Goal: Check status: Check status

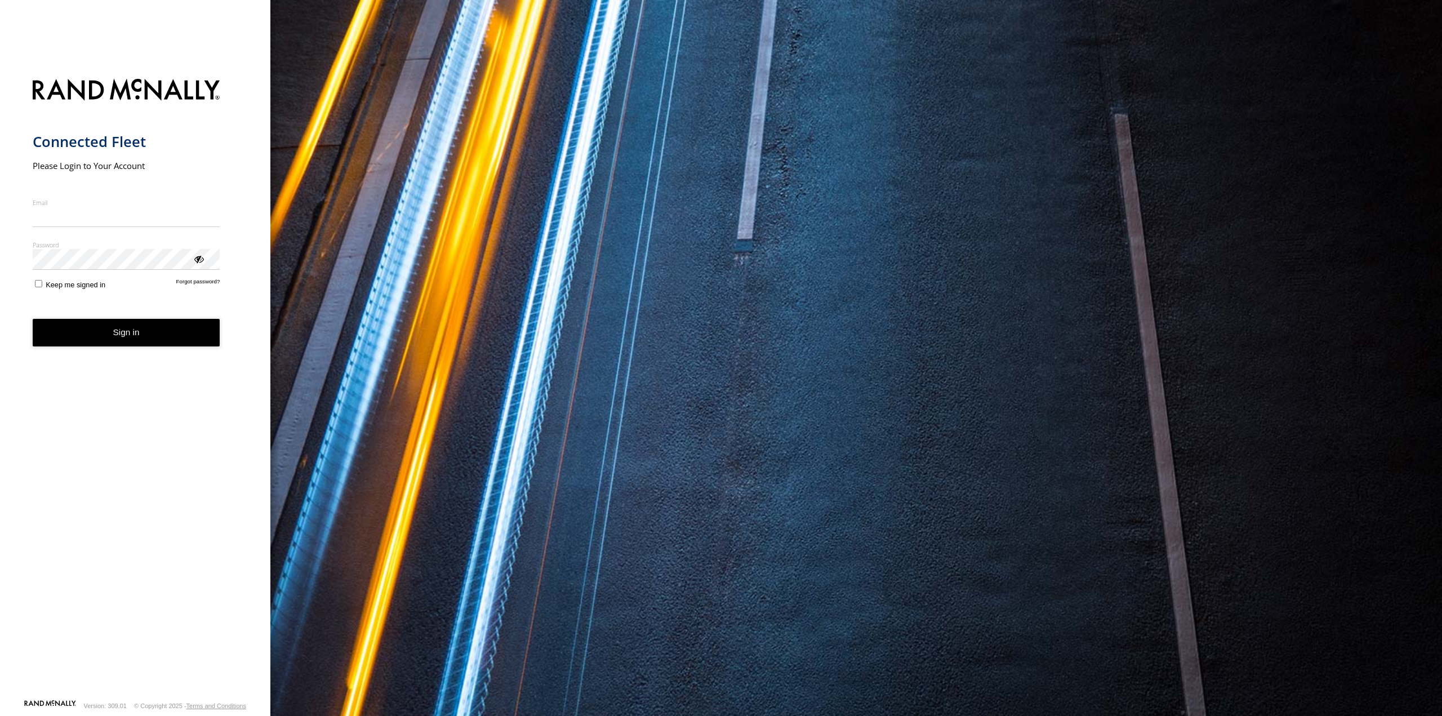
type input "**********"
click at [134, 334] on button "Sign in" at bounding box center [127, 333] width 188 height 28
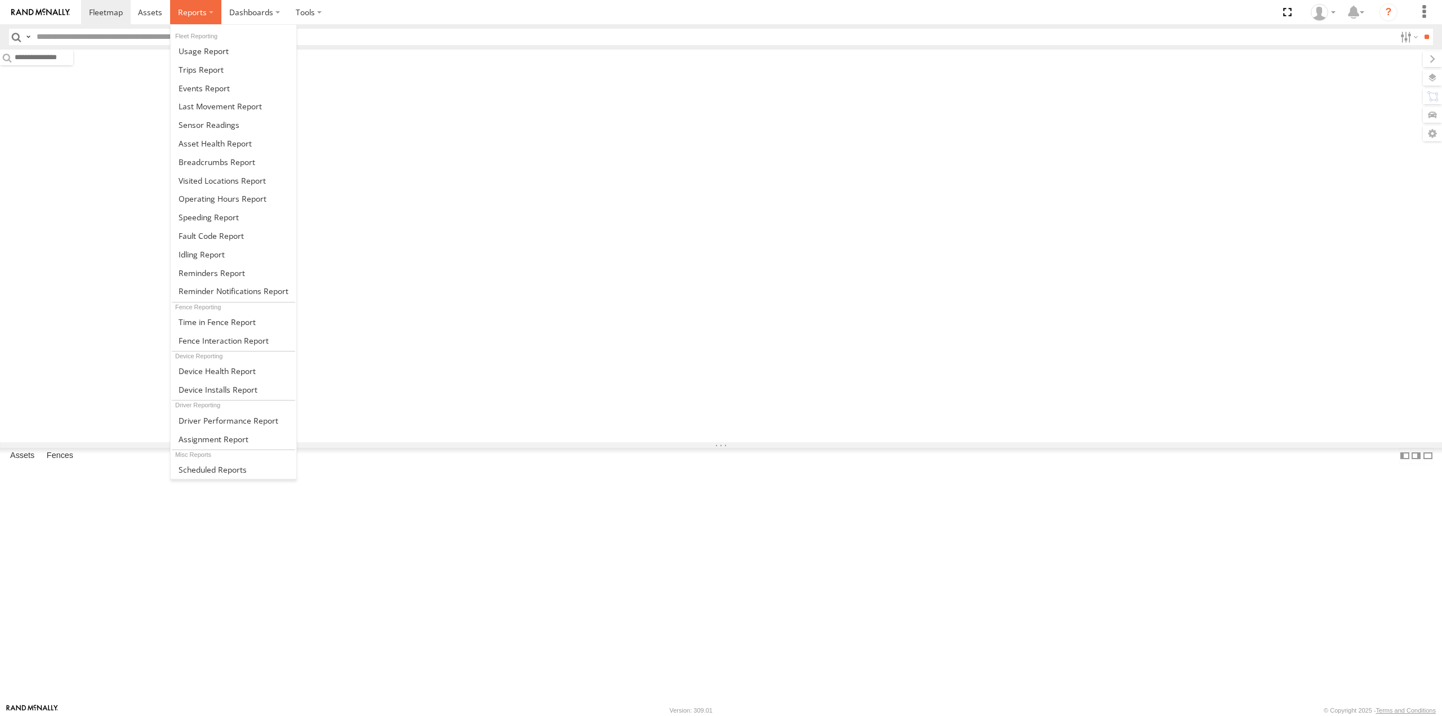
click at [199, 14] on span at bounding box center [192, 12] width 29 height 11
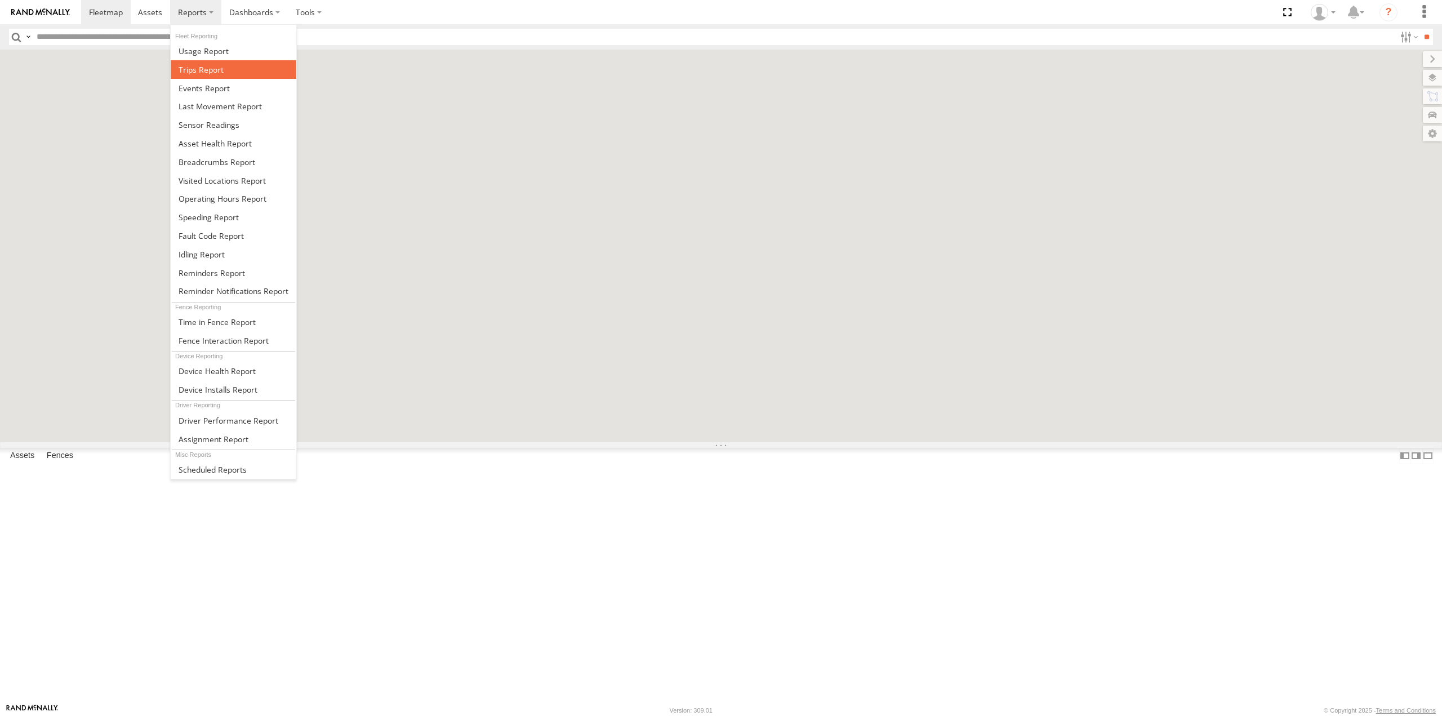
click at [206, 74] on span at bounding box center [201, 69] width 45 height 11
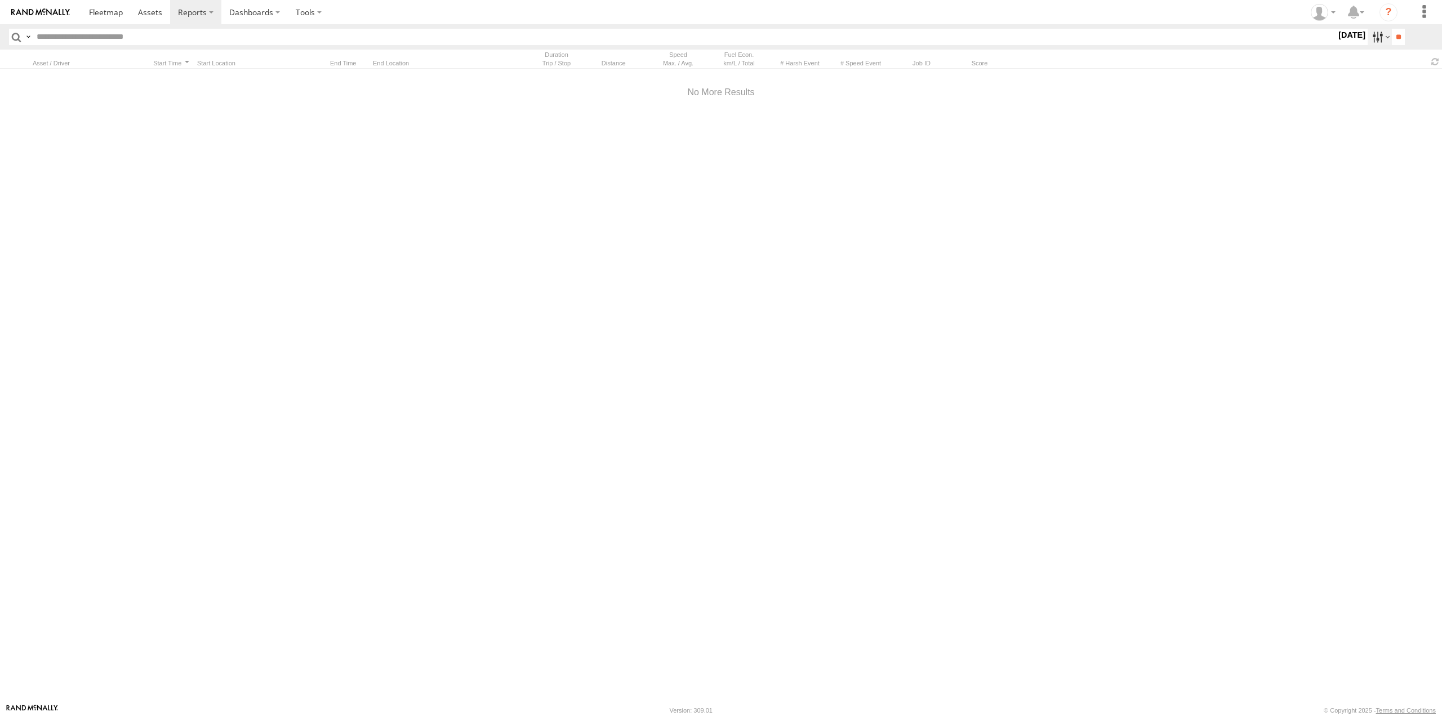
click at [1368, 35] on label at bounding box center [1380, 37] width 24 height 16
click at [0, 0] on label at bounding box center [0, 0] width 0 height 0
click at [1392, 33] on input "**" at bounding box center [1398, 37] width 13 height 16
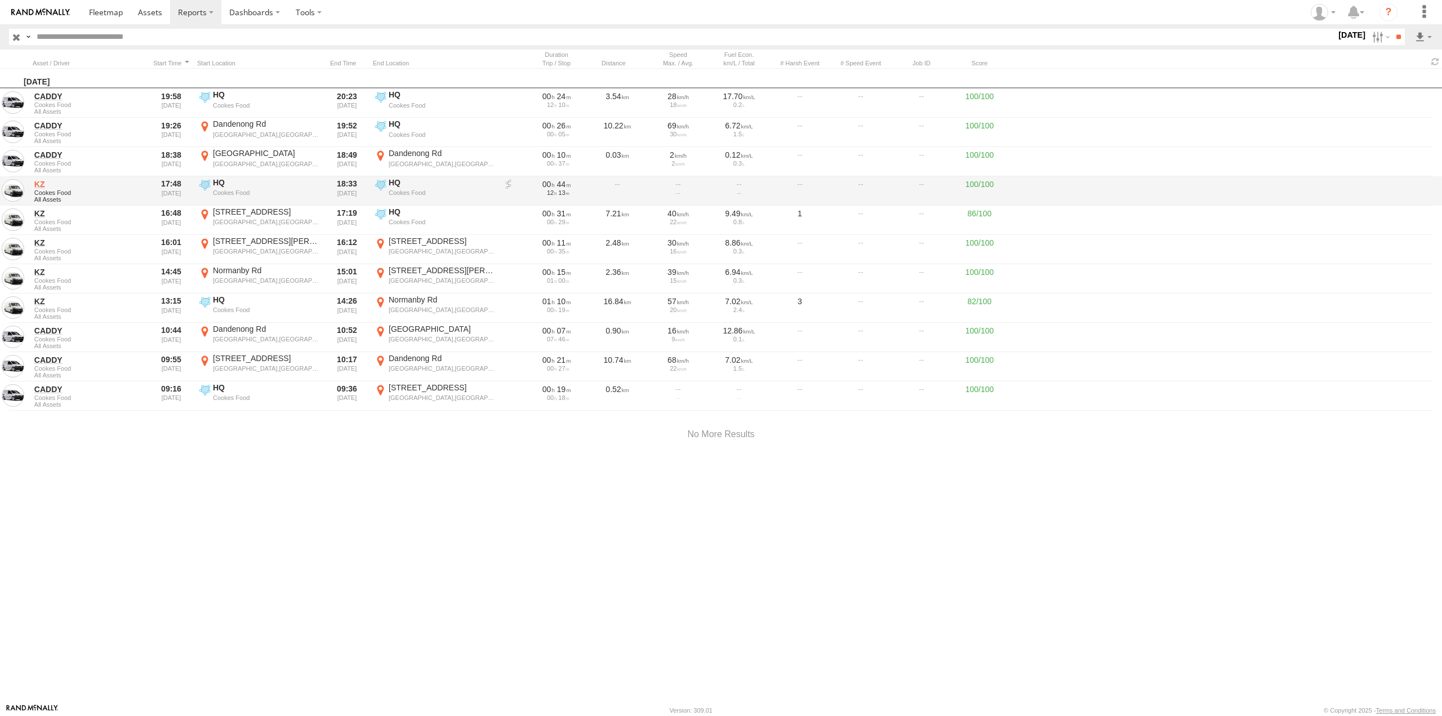
click at [42, 182] on link "KZ" at bounding box center [88, 184] width 109 height 10
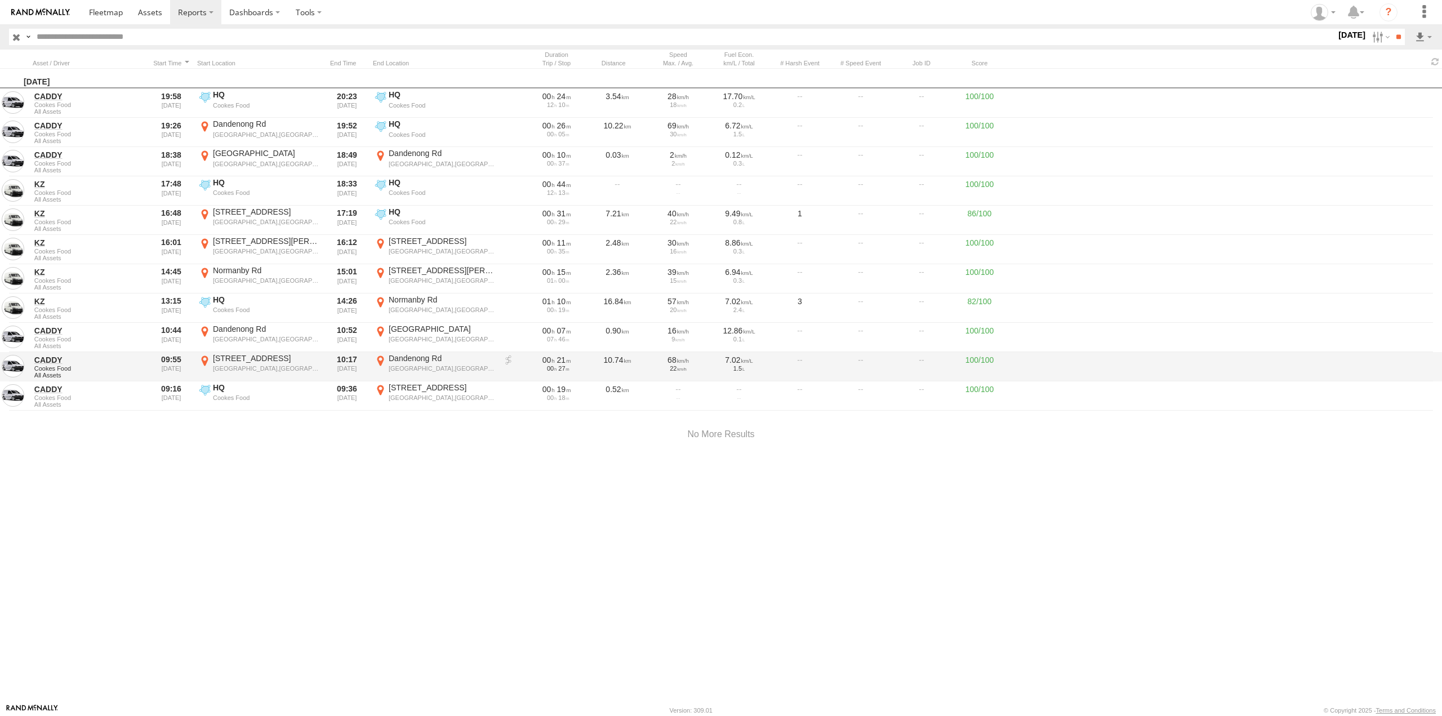
drag, startPoint x: 43, startPoint y: 182, endPoint x: 369, endPoint y: 354, distance: 368.9
click at [43, 182] on link "KZ" at bounding box center [88, 184] width 109 height 10
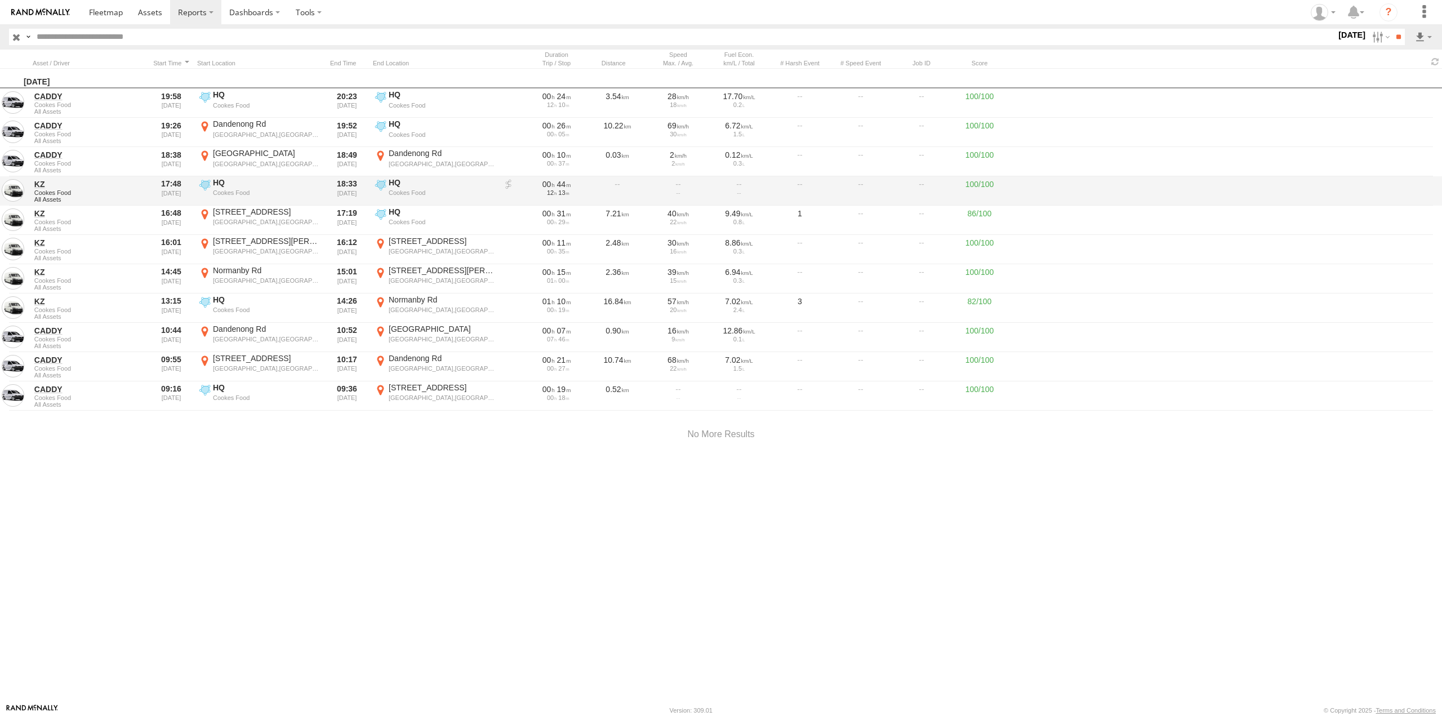
click at [479, 180] on div "HQ" at bounding box center [442, 182] width 106 height 10
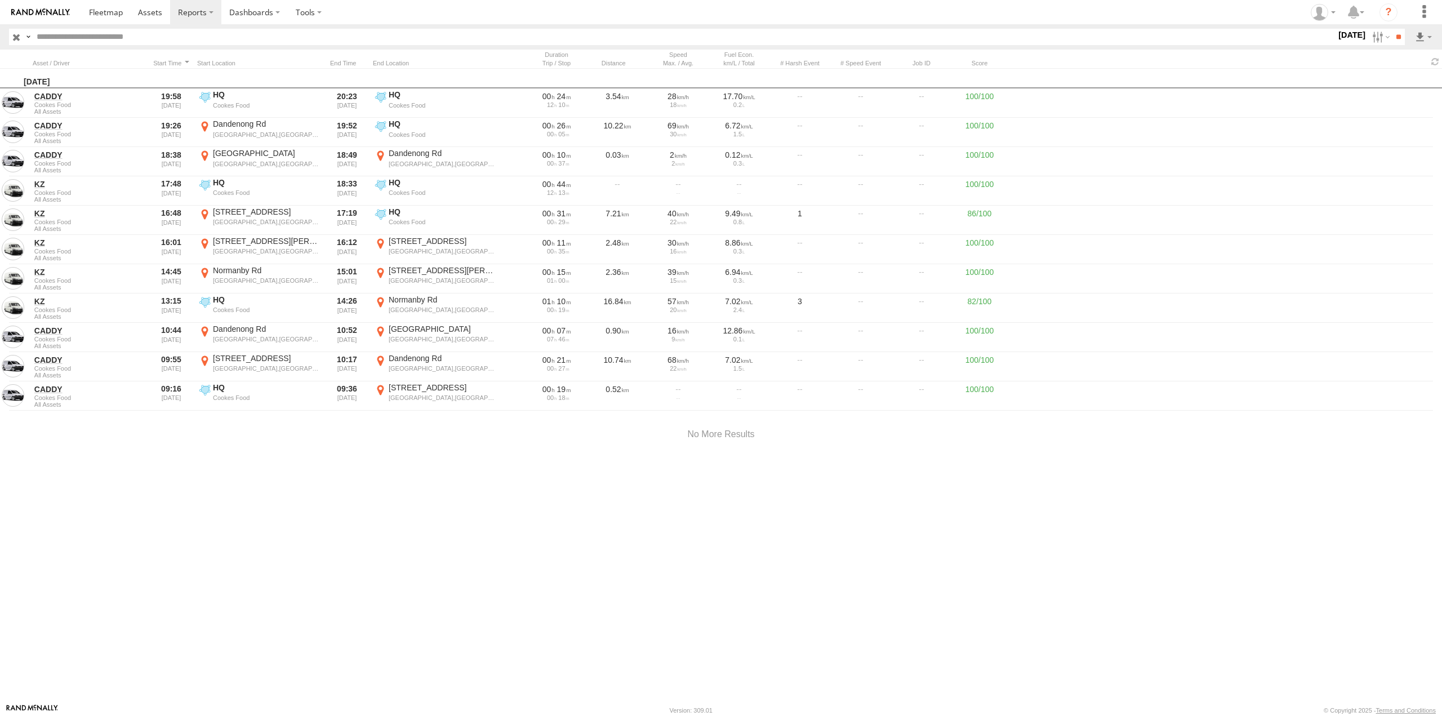
drag, startPoint x: 771, startPoint y: 450, endPoint x: 761, endPoint y: 369, distance: 81.7
click at [0, 0] on div at bounding box center [0, 0] width 0 height 0
click at [0, 0] on div "Location Details ×" at bounding box center [0, 0] width 0 height 0
click at [0, 0] on label "×" at bounding box center [0, 0] width 0 height 0
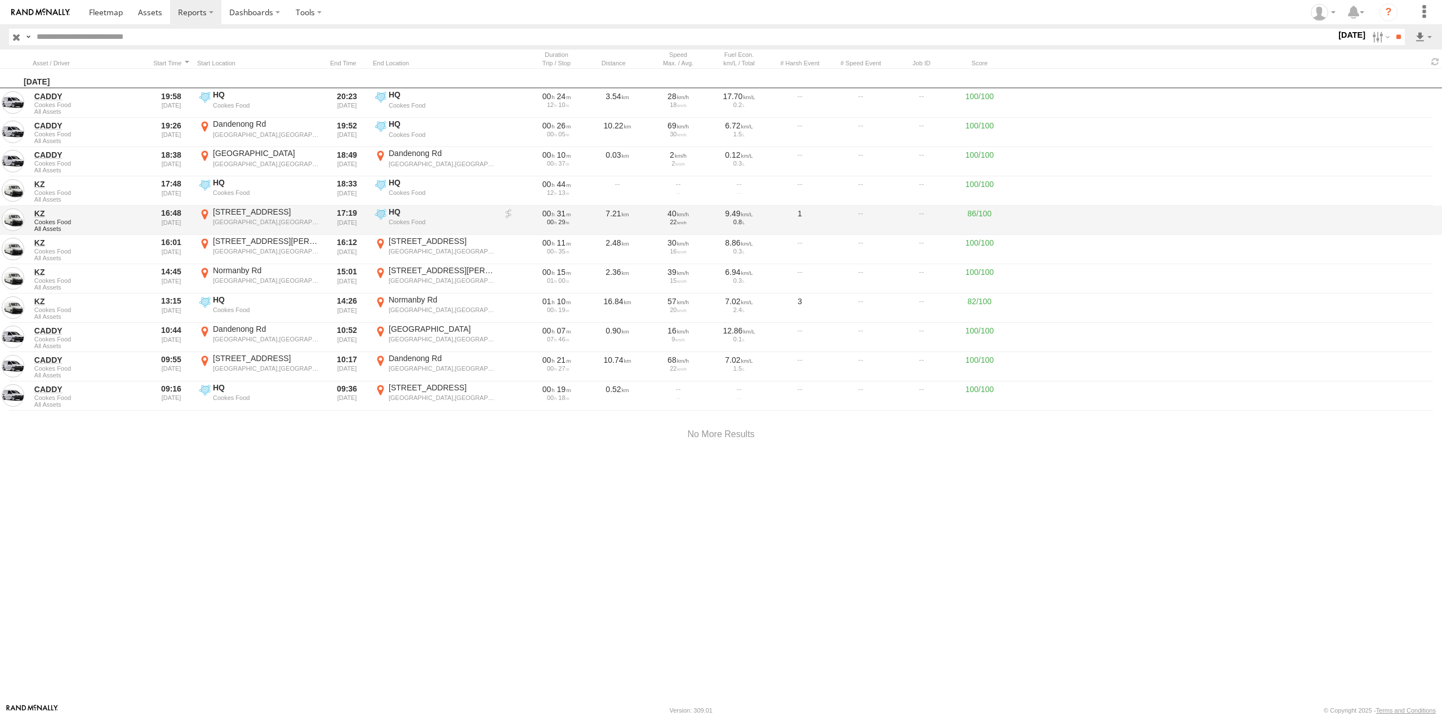
click at [510, 213] on link at bounding box center [508, 213] width 11 height 11
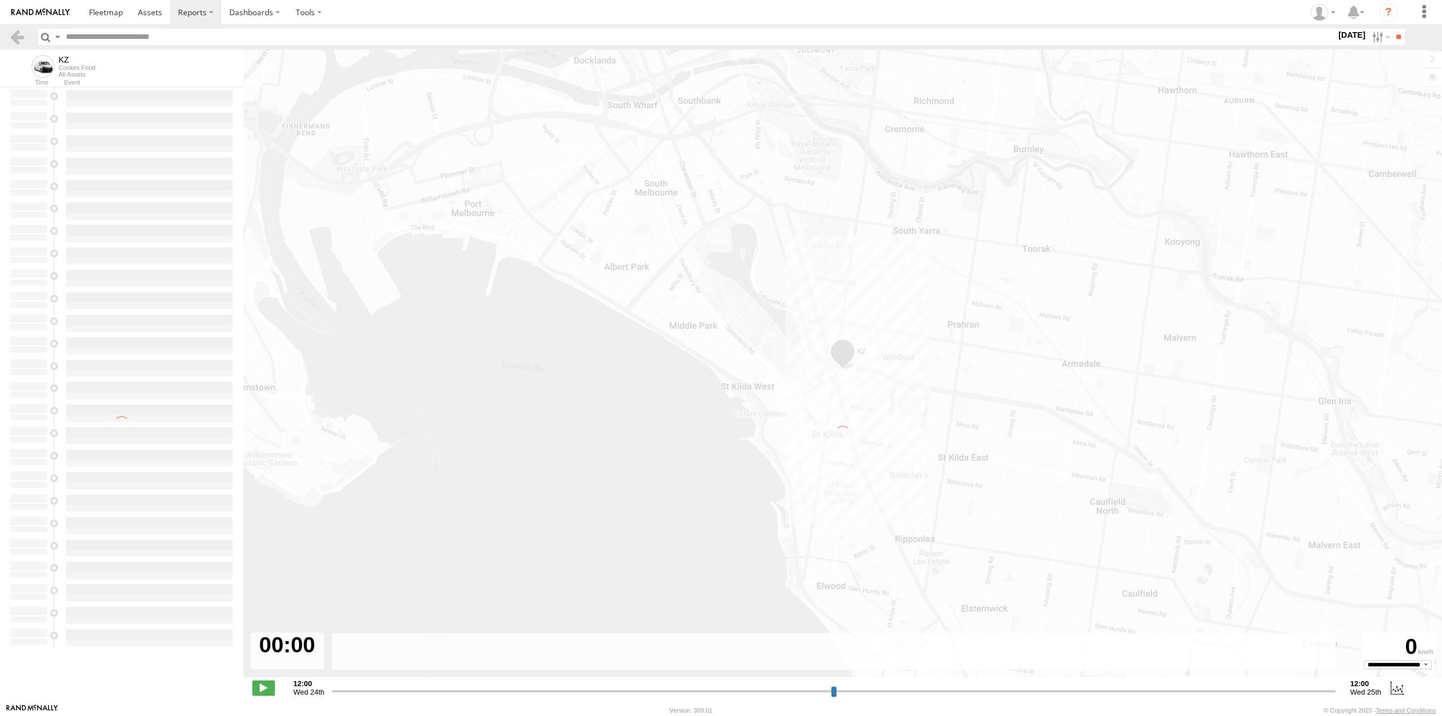
type input "**********"
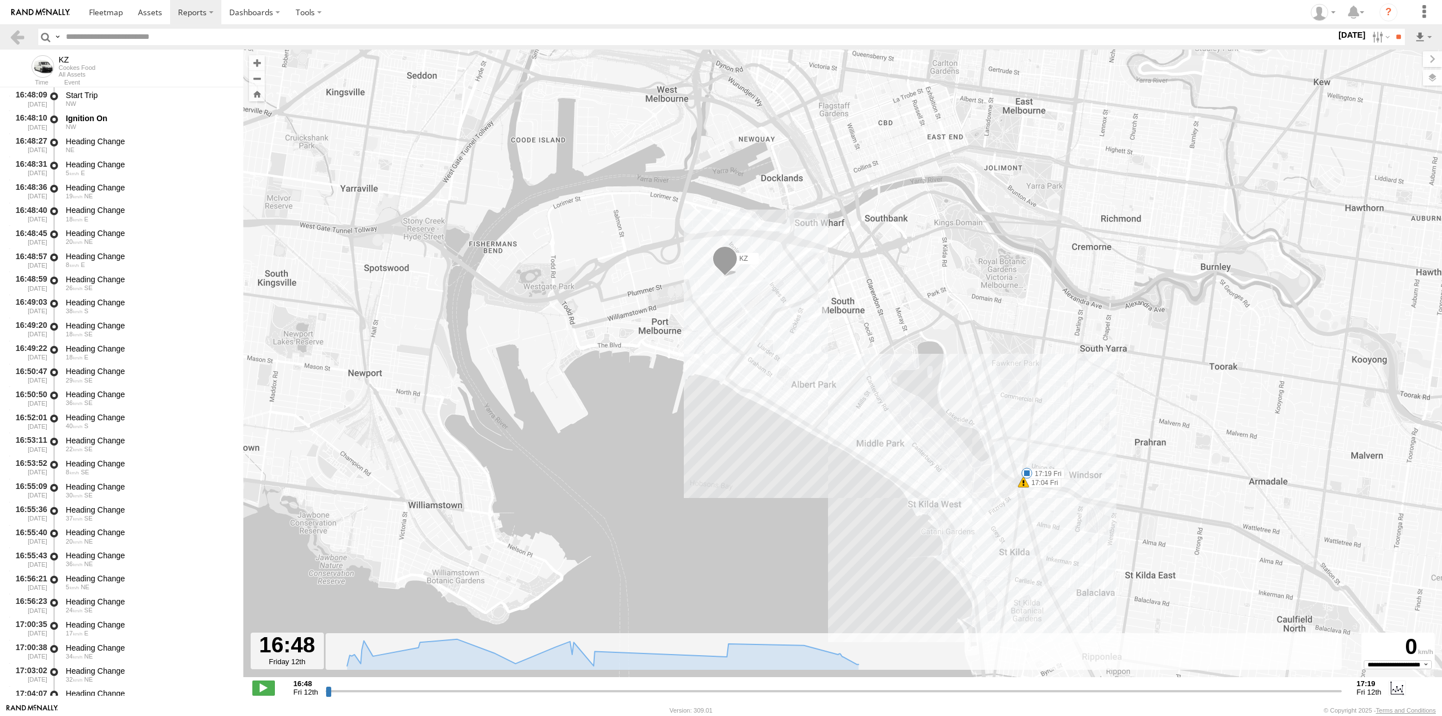
click at [727, 259] on span at bounding box center [724, 261] width 25 height 30
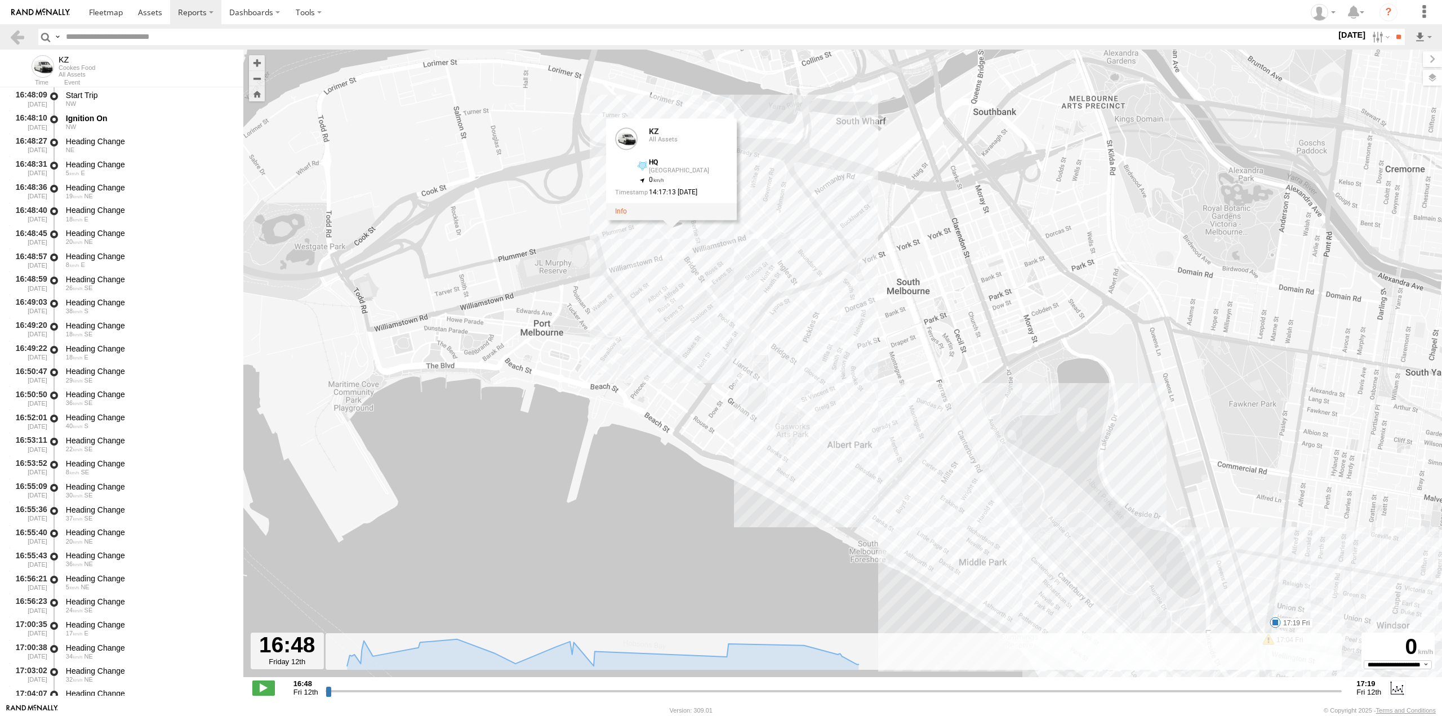
drag, startPoint x: 777, startPoint y: 331, endPoint x: 763, endPoint y: 318, distance: 19.2
click at [763, 318] on div "KZ 17:04 Fri 17:19 Fri KZ All Assets HQ [GEOGRAPHIC_DATA] -37.83084 , 144.93787…" at bounding box center [842, 369] width 1199 height 639
click at [755, 322] on div "KZ 17:04 Fri 17:19 Fri KZ All Assets HQ [GEOGRAPHIC_DATA] -37.83084 , 144.93787…" at bounding box center [842, 369] width 1199 height 639
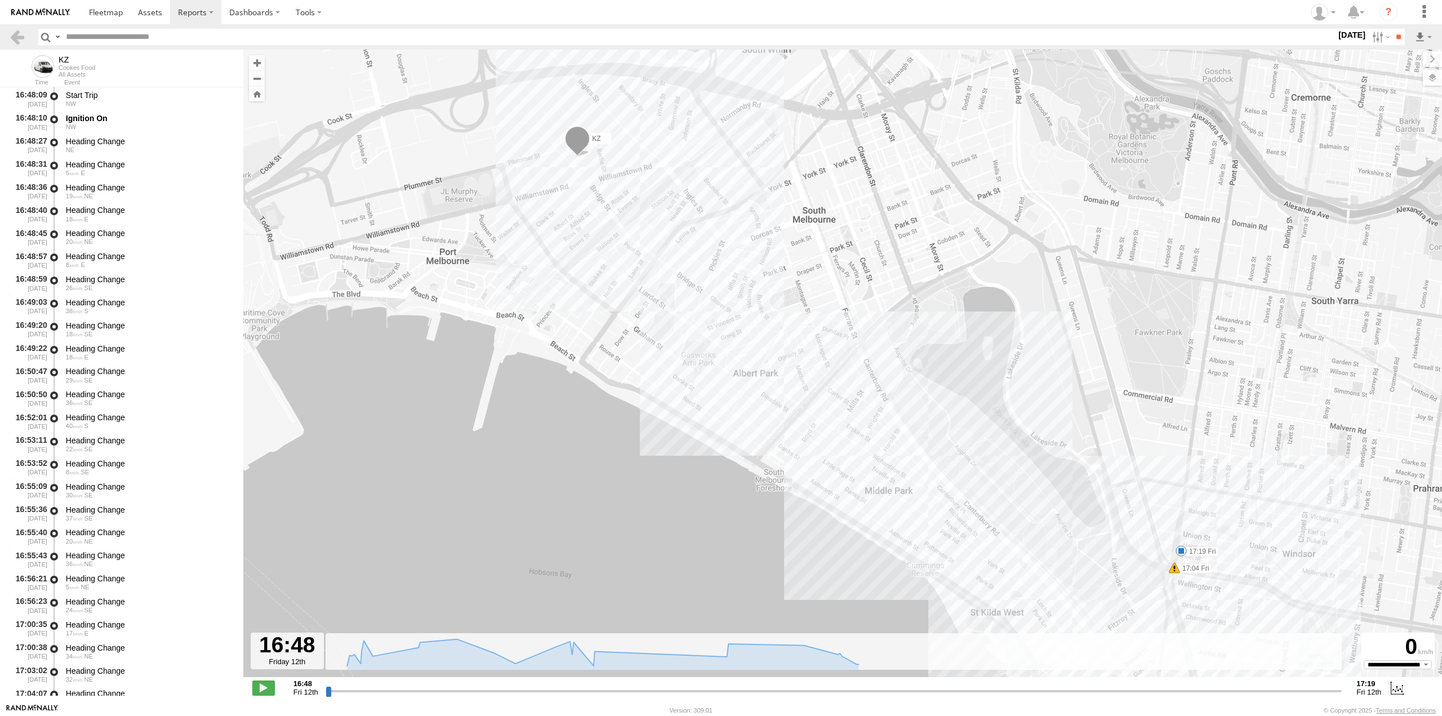
drag, startPoint x: 792, startPoint y: 381, endPoint x: 658, endPoint y: 281, distance: 167.5
click at [658, 281] on div "KZ 17:04 Fri 17:19 Fri" at bounding box center [842, 369] width 1199 height 639
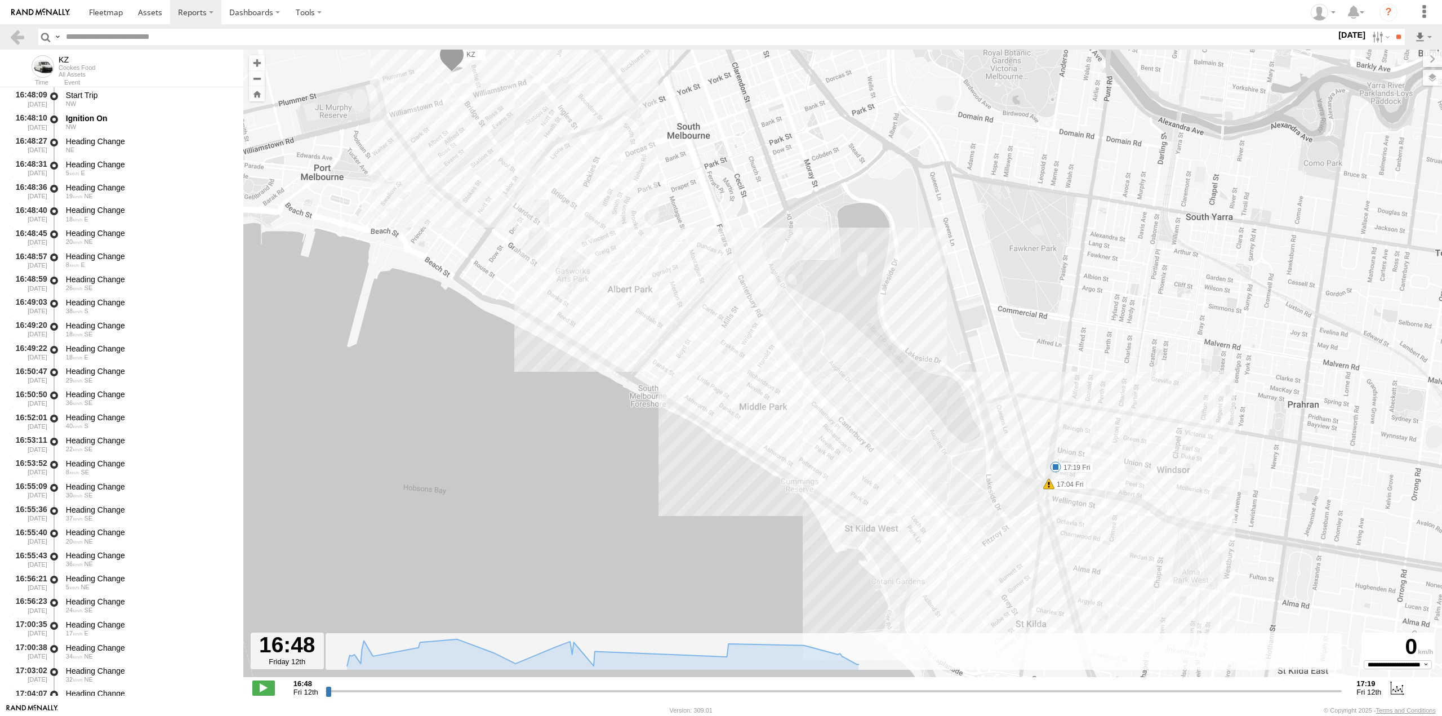
drag, startPoint x: 710, startPoint y: 333, endPoint x: 703, endPoint y: 328, distance: 7.7
click at [703, 328] on div "KZ 17:04 Fri 17:19 Fri" at bounding box center [842, 369] width 1199 height 639
click at [1048, 486] on span at bounding box center [1048, 483] width 11 height 11
click at [1070, 504] on div "KZ 17:04 Fri 17:19 Fri Harsh Right Cornering 17:04 [DATE] South East 21 HQ" at bounding box center [842, 369] width 1199 height 639
click at [1026, 546] on div "KZ 17:04 Fri 17:19 Fri HQ 2" at bounding box center [842, 369] width 1199 height 639
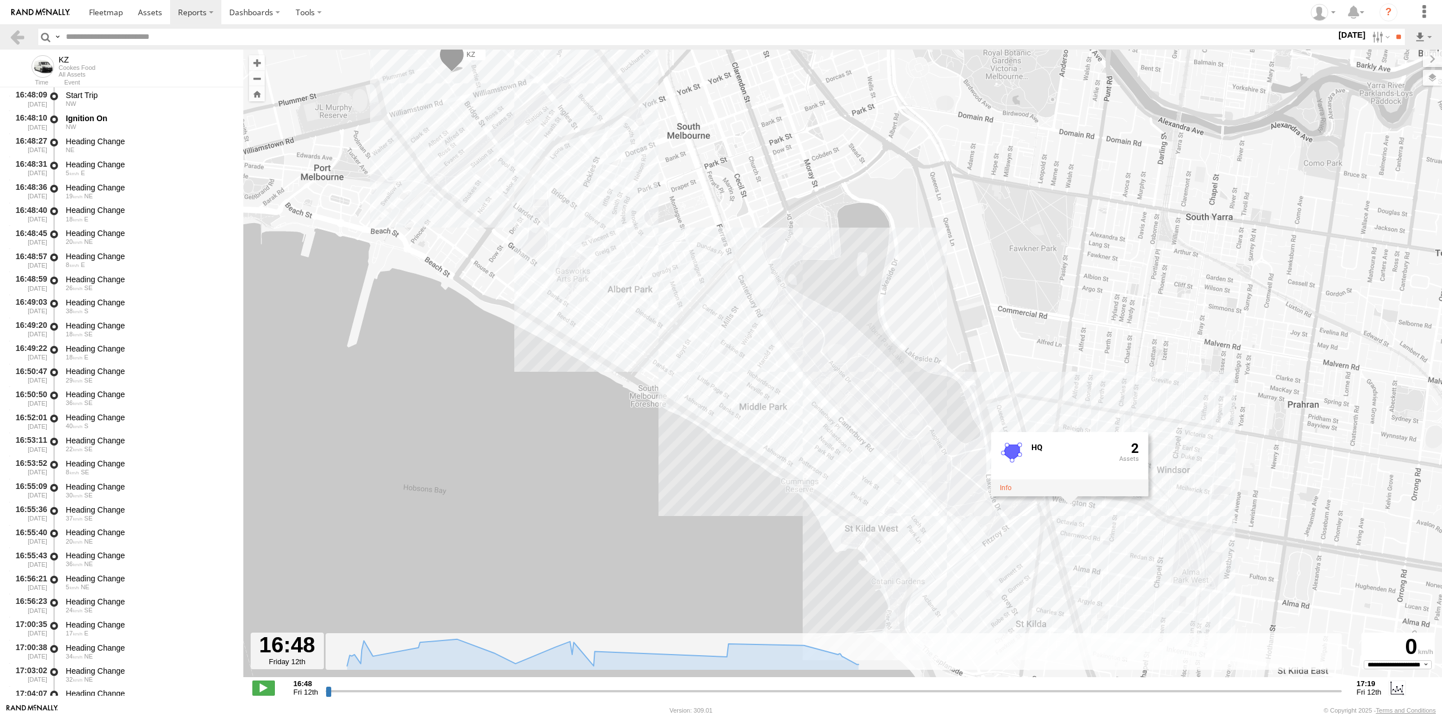
click at [865, 527] on div "KZ 17:04 Fri 17:19 Fri HQ 2" at bounding box center [842, 369] width 1199 height 639
drag, startPoint x: 816, startPoint y: 357, endPoint x: 886, endPoint y: 523, distance: 181.0
click at [886, 523] on div "KZ 17:04 Fri 17:19 Fri HQ 2" at bounding box center [842, 369] width 1199 height 639
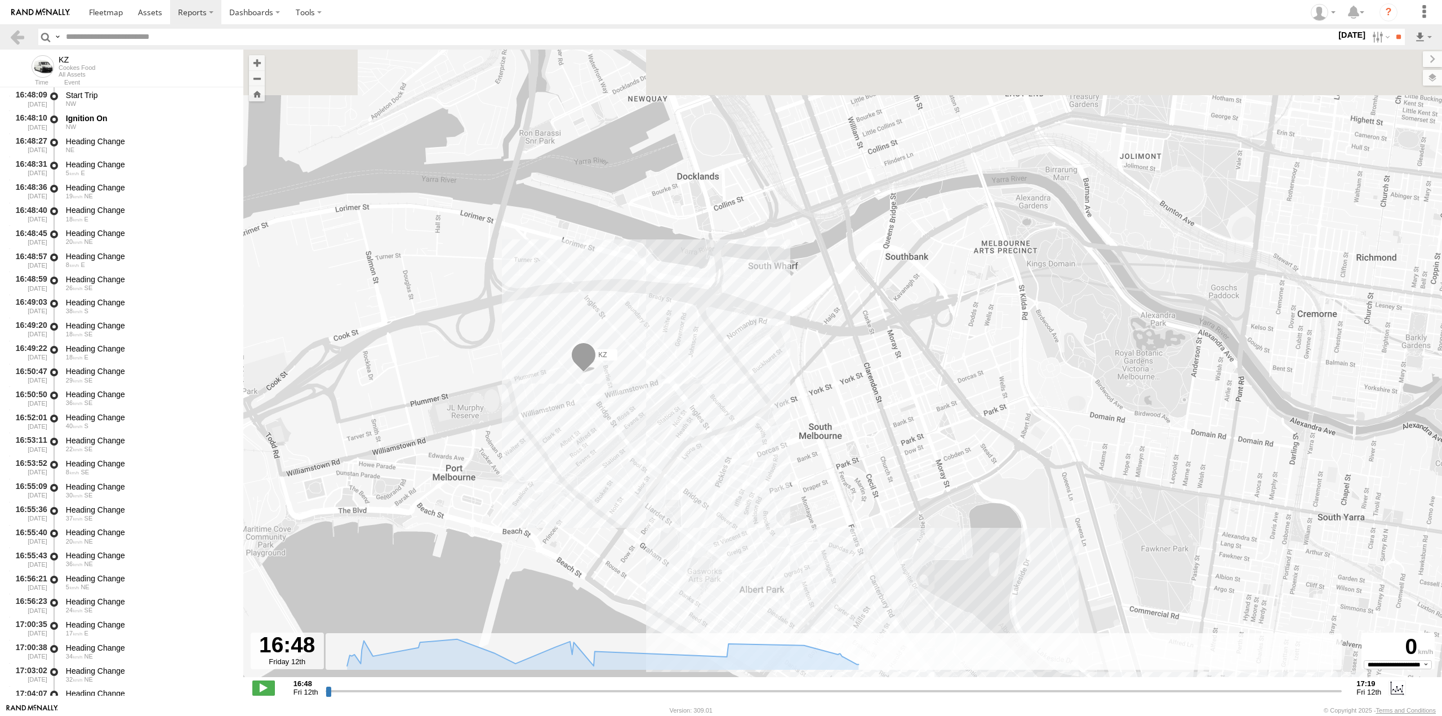
drag, startPoint x: 689, startPoint y: 398, endPoint x: 702, endPoint y: 415, distance: 21.3
click at [707, 415] on div "KZ 17:04 Fri 17:19 Fri HQ 2" at bounding box center [842, 369] width 1199 height 639
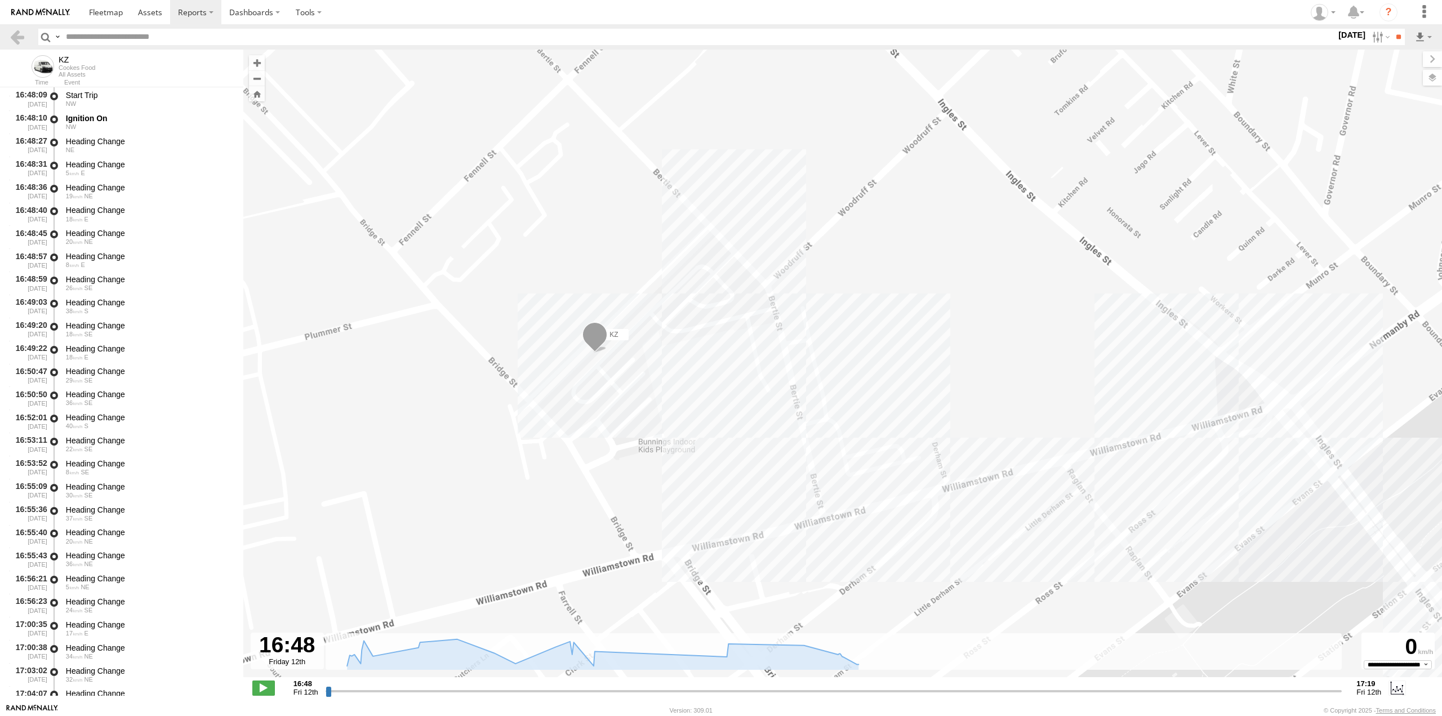
drag, startPoint x: 712, startPoint y: 426, endPoint x: 691, endPoint y: 397, distance: 36.3
click at [691, 397] on div "KZ 17:04 Fri 17:19 Fri HQ 2" at bounding box center [842, 369] width 1199 height 639
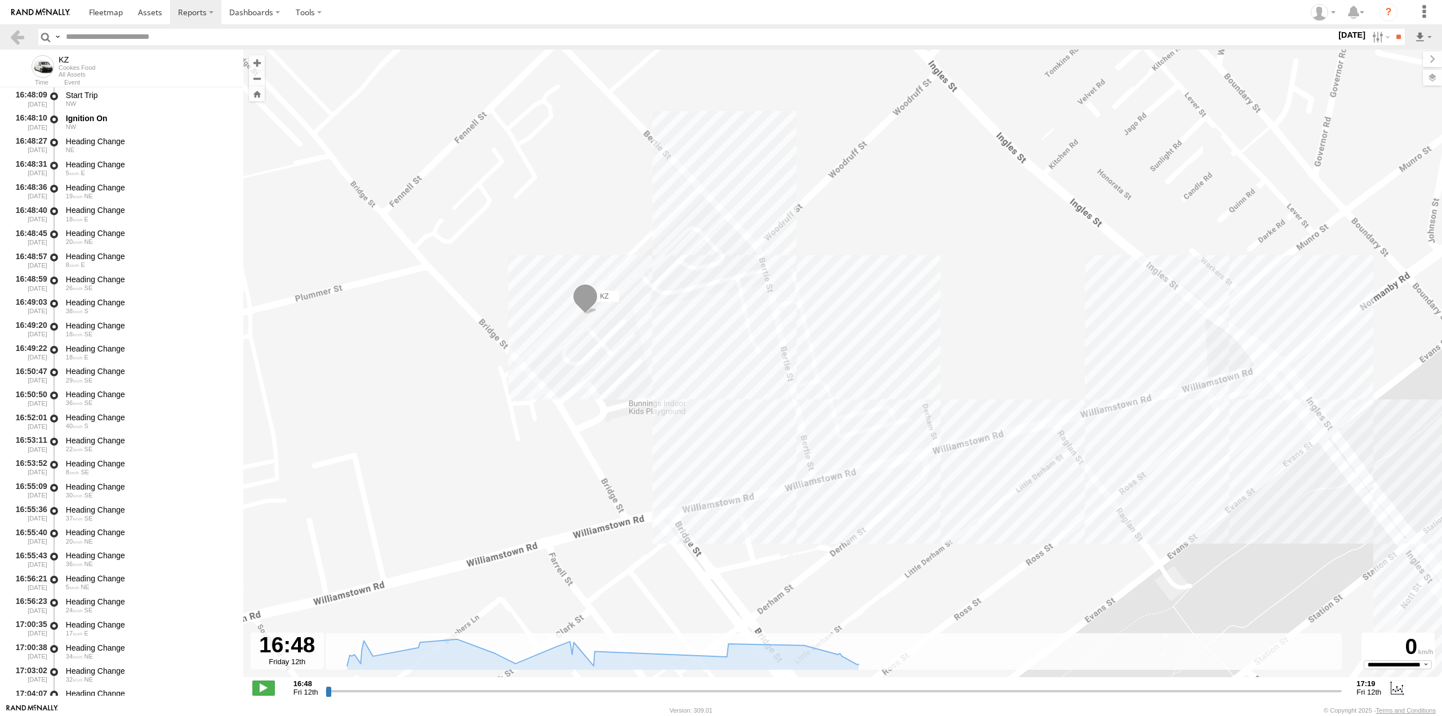
drag, startPoint x: 705, startPoint y: 424, endPoint x: 702, endPoint y: 388, distance: 36.2
click at [702, 388] on div "KZ 17:04 Fri 17:19 Fri HQ 2" at bounding box center [842, 369] width 1199 height 639
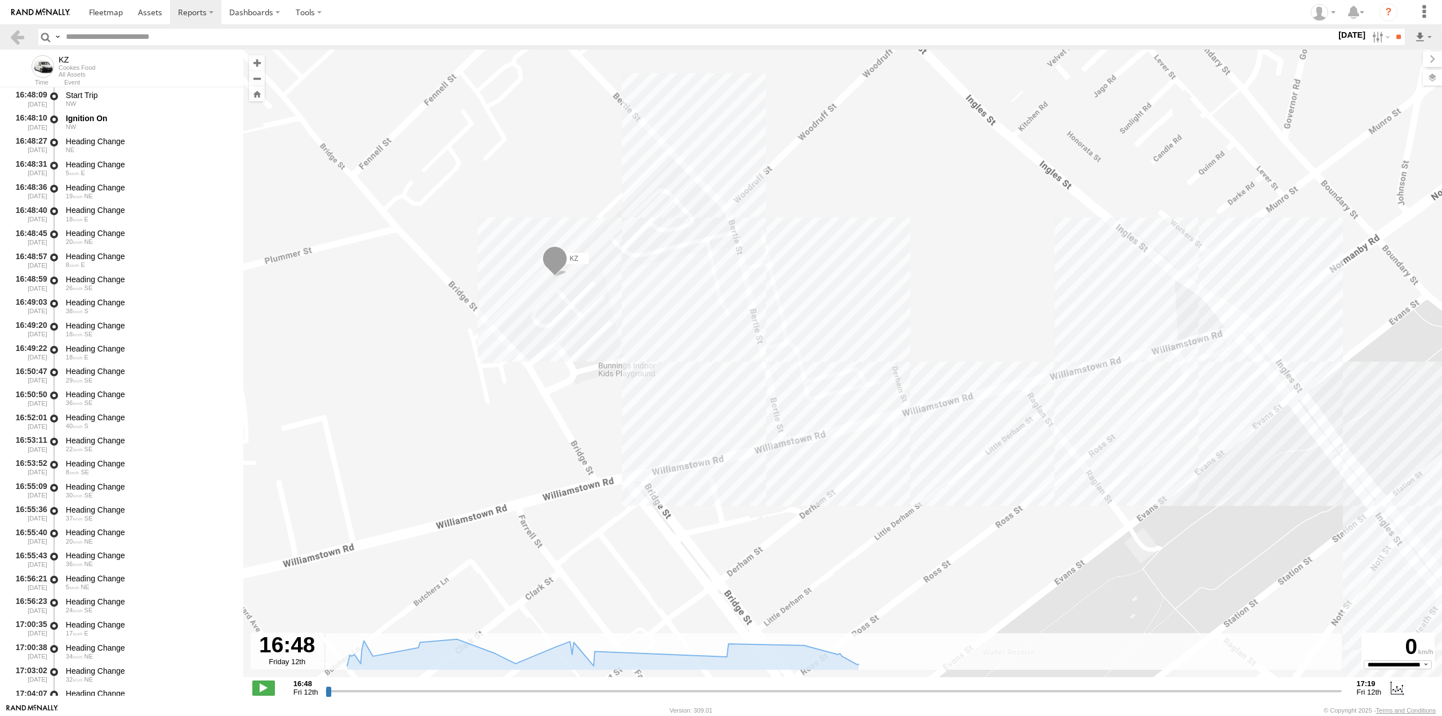
drag, startPoint x: 675, startPoint y: 369, endPoint x: 643, endPoint y: 332, distance: 49.5
click at [643, 332] on div "KZ 17:04 Fri 17:19 Fri HQ 2" at bounding box center [842, 369] width 1199 height 639
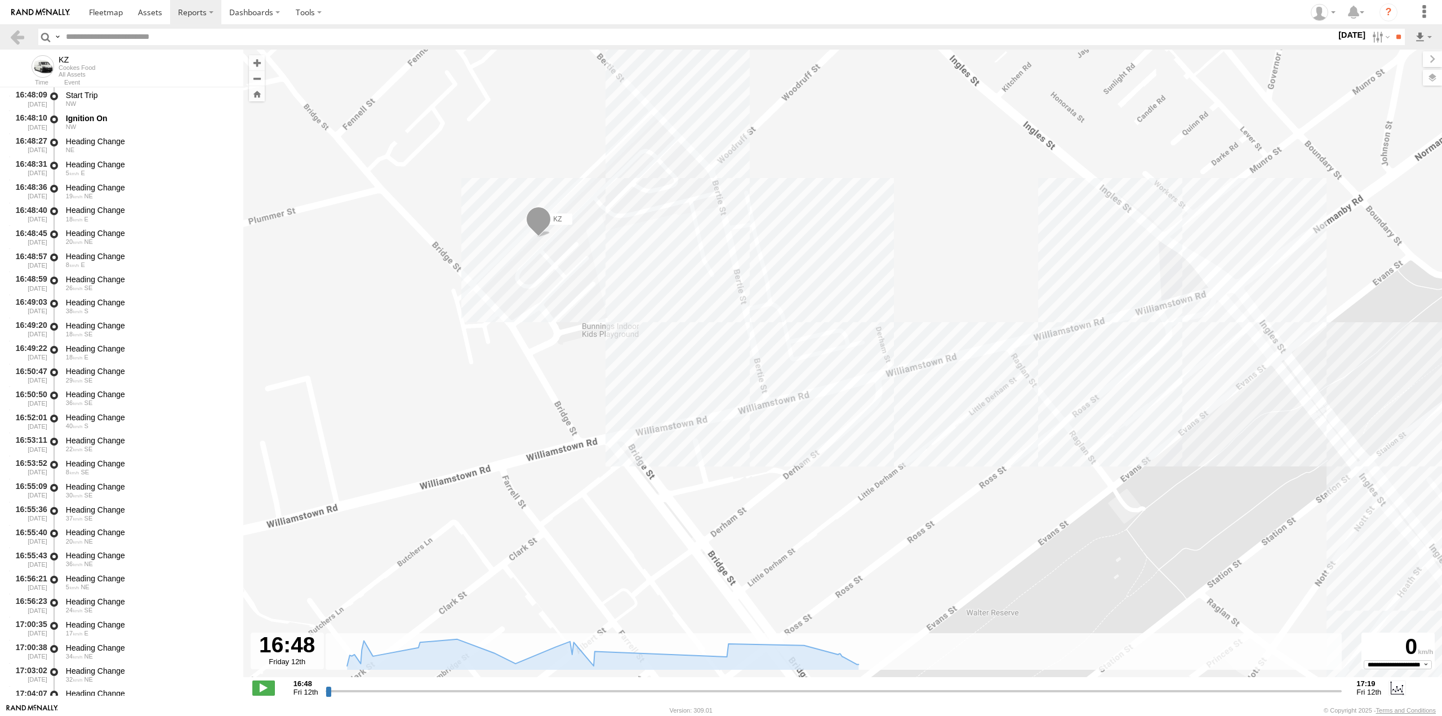
drag, startPoint x: 698, startPoint y: 304, endPoint x: 685, endPoint y: 271, distance: 35.4
click at [685, 271] on div "KZ 17:04 Fri 17:19 Fri HQ 2" at bounding box center [842, 369] width 1199 height 639
drag, startPoint x: 696, startPoint y: 287, endPoint x: 685, endPoint y: 274, distance: 16.7
click at [685, 274] on div "KZ 17:04 Fri 17:19 Fri HQ 2" at bounding box center [842, 369] width 1199 height 639
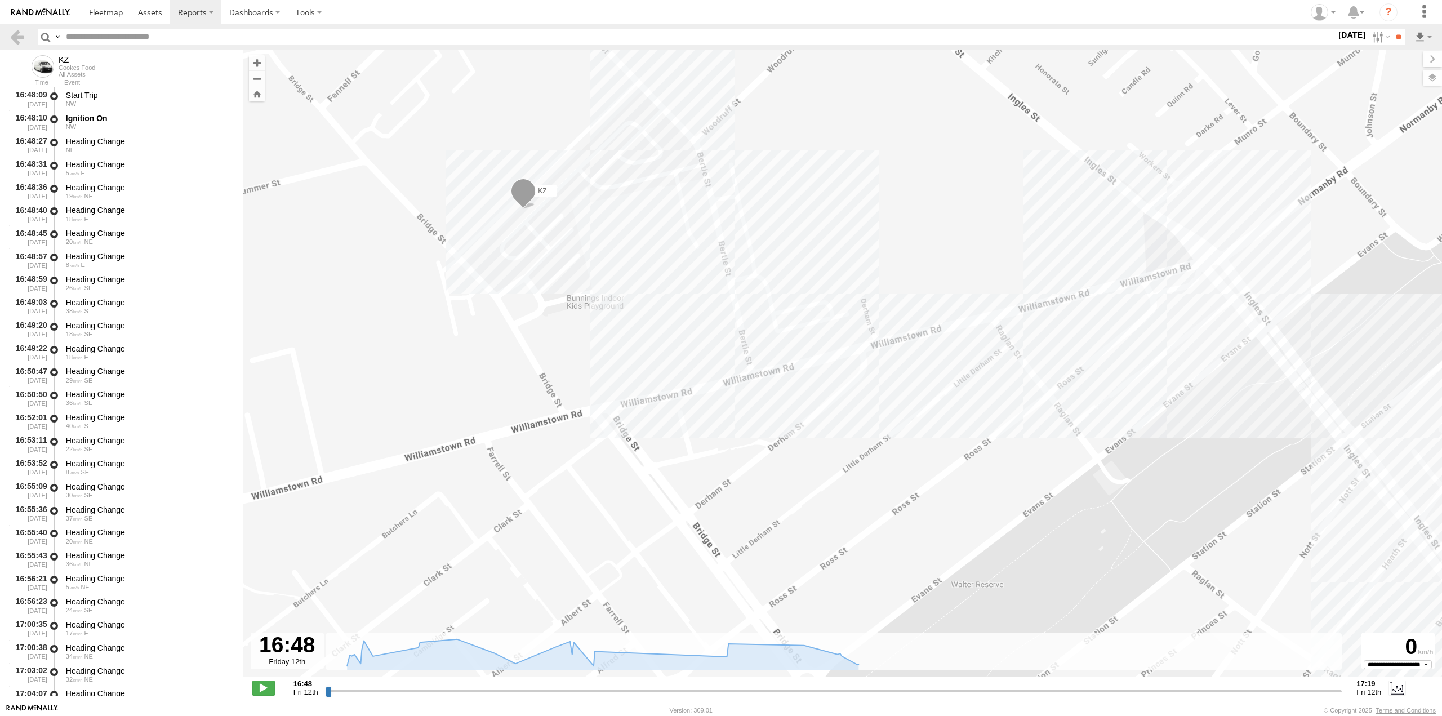
drag, startPoint x: 697, startPoint y: 300, endPoint x: 683, endPoint y: 266, distance: 36.6
click at [683, 266] on div "KZ 17:04 Fri 17:19 Fri HQ 2" at bounding box center [842, 369] width 1199 height 639
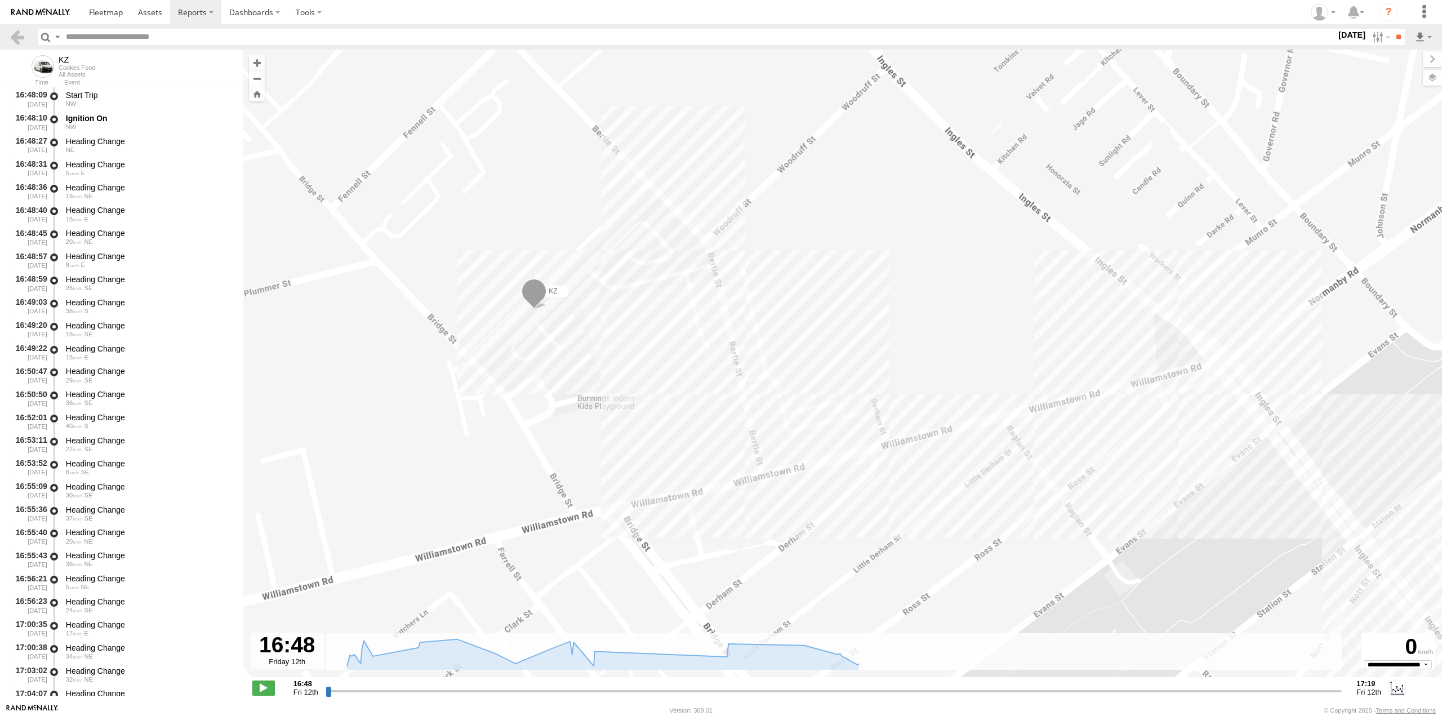
drag, startPoint x: 694, startPoint y: 298, endPoint x: 713, endPoint y: 418, distance: 122.0
click at [713, 418] on div "KZ 17:04 Fri 17:19 Fri HQ 2" at bounding box center [842, 369] width 1199 height 639
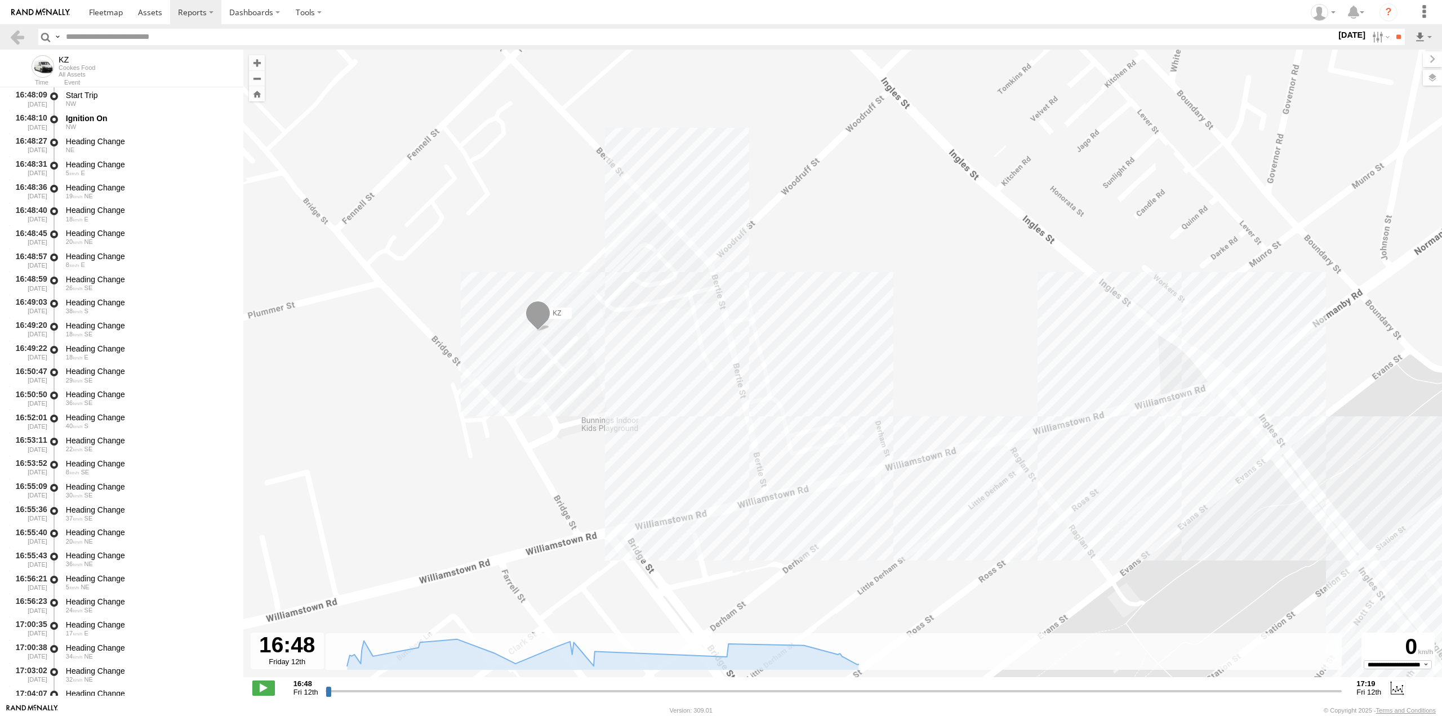
drag, startPoint x: 704, startPoint y: 402, endPoint x: 705, endPoint y: 411, distance: 8.5
click at [705, 411] on div "KZ 17:04 Fri 17:19 Fri HQ 2" at bounding box center [842, 369] width 1199 height 639
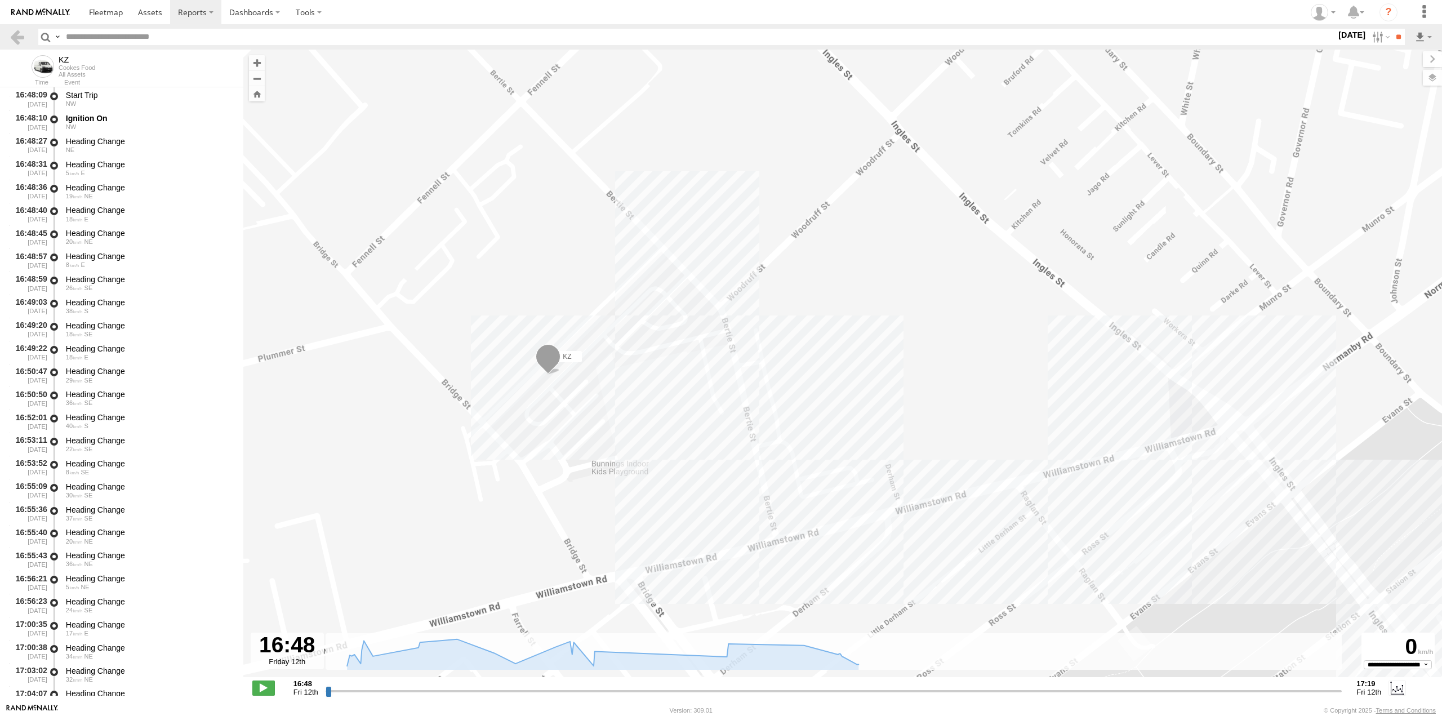
drag, startPoint x: 710, startPoint y: 417, endPoint x: 717, endPoint y: 455, distance: 38.4
click at [717, 455] on div "KZ 17:04 Fri 17:19 Fri HQ 2" at bounding box center [842, 369] width 1199 height 639
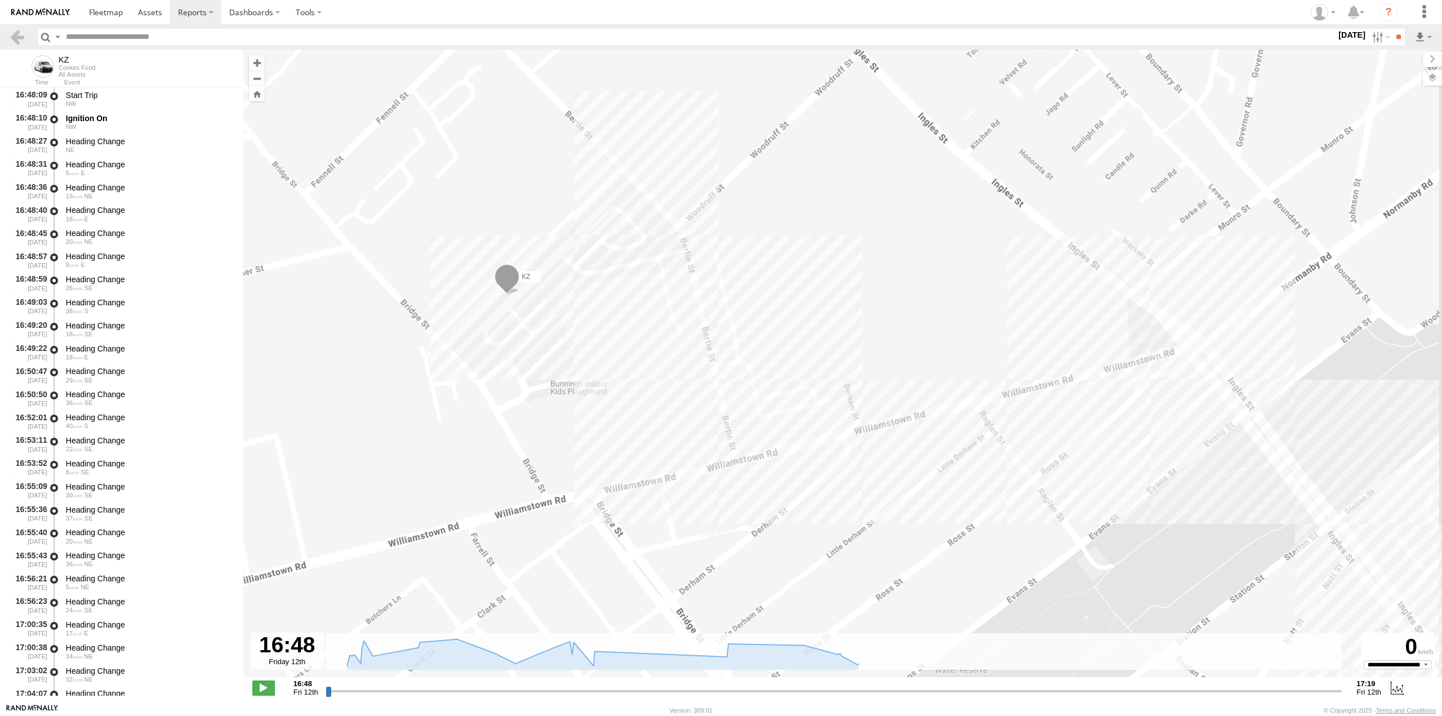
drag, startPoint x: 716, startPoint y: 451, endPoint x: 674, endPoint y: 369, distance: 92.2
click at [674, 369] on div "KZ 17:04 Fri 17:19 Fri HQ 2" at bounding box center [842, 369] width 1199 height 639
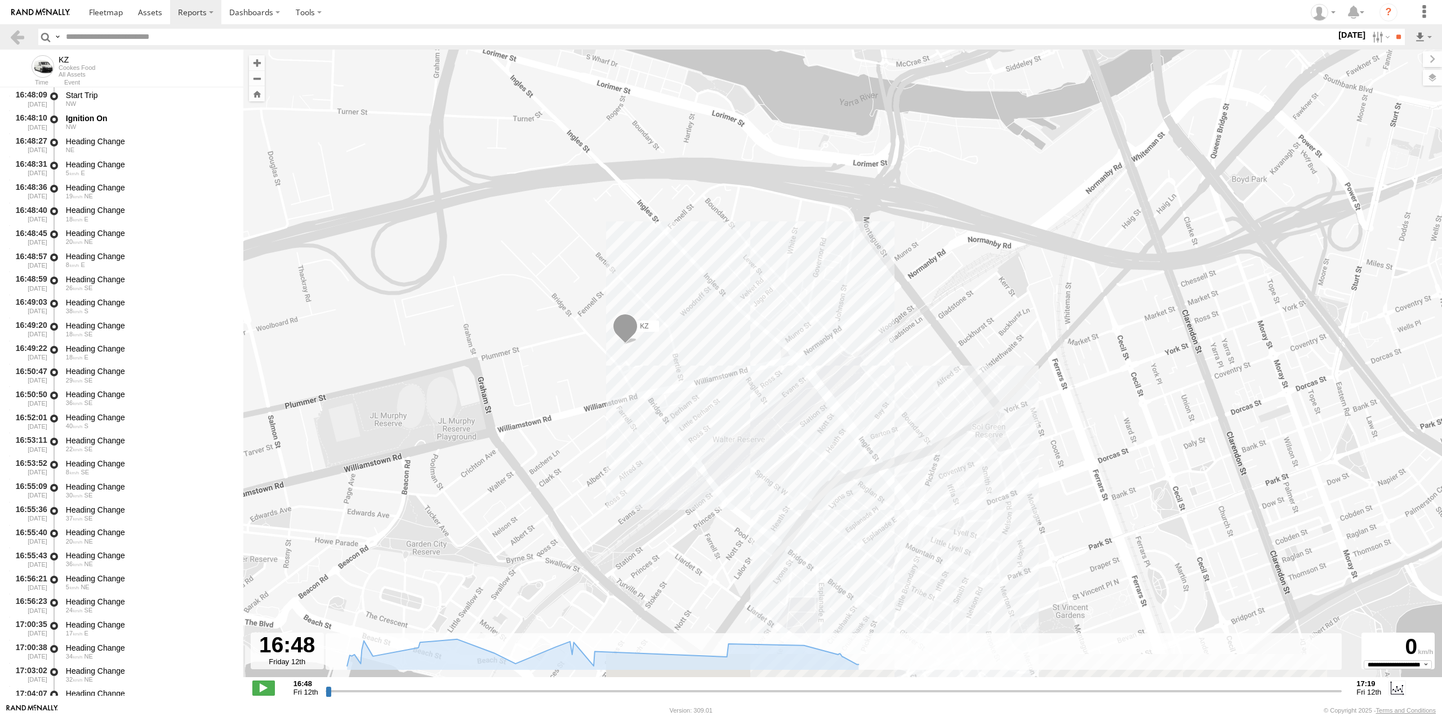
drag, startPoint x: 836, startPoint y: 397, endPoint x: 778, endPoint y: 241, distance: 165.7
click at [781, 248] on div "KZ 17:04 Fri 17:19 Fri HQ 2" at bounding box center [842, 369] width 1199 height 639
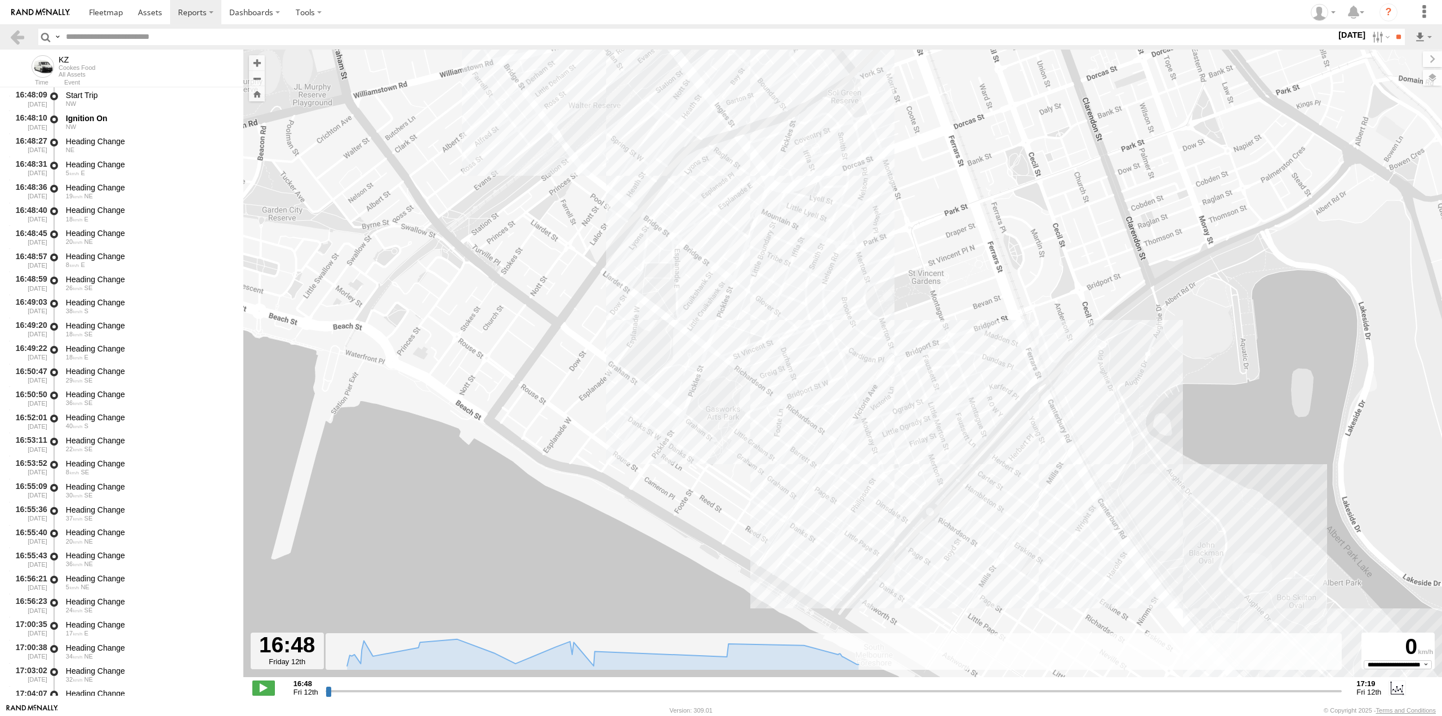
drag, startPoint x: 752, startPoint y: 291, endPoint x: 658, endPoint y: 138, distance: 179.6
click at [658, 138] on div "KZ 17:04 Fri 17:19 Fri HQ 2" at bounding box center [842, 369] width 1199 height 639
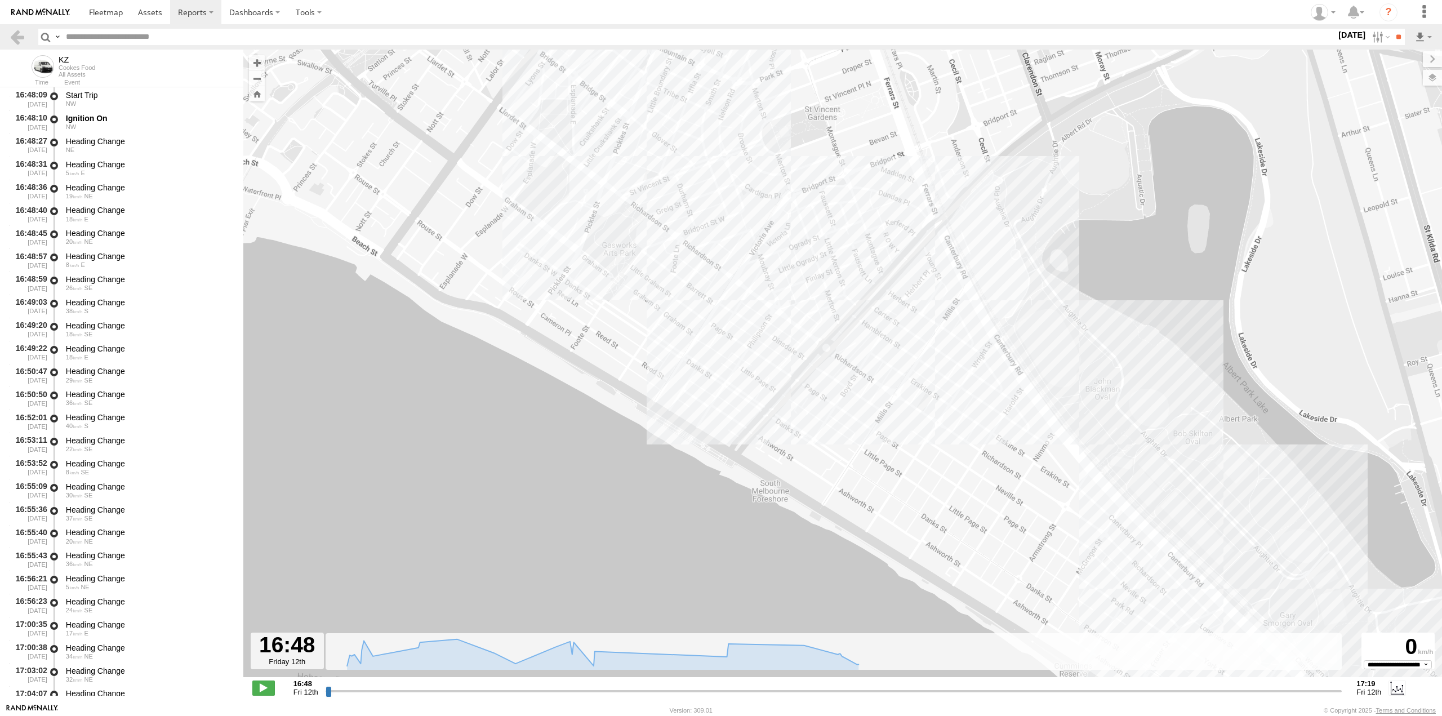
drag, startPoint x: 845, startPoint y: 319, endPoint x: 705, endPoint y: 246, distance: 157.7
click at [728, 248] on div "KZ 17:04 Fri 17:19 Fri HQ 2" at bounding box center [842, 369] width 1199 height 639
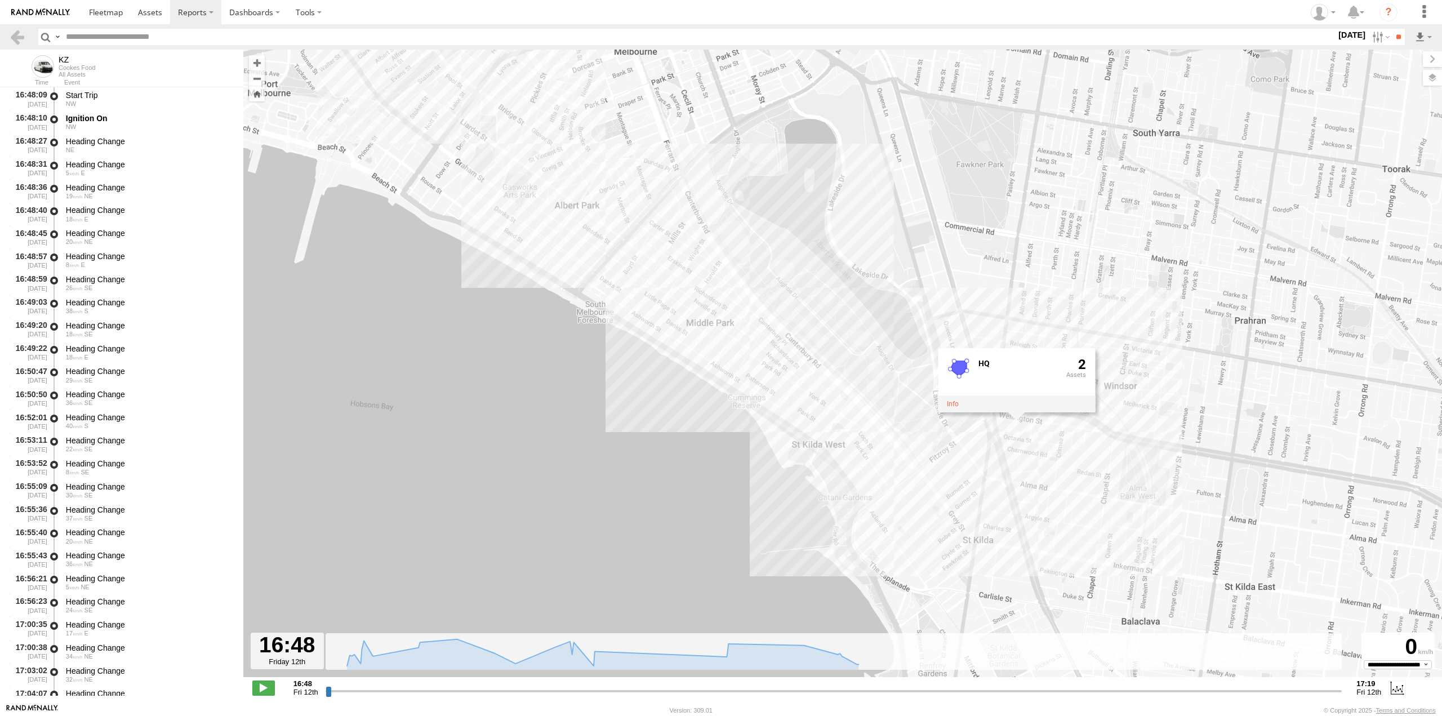
drag, startPoint x: 667, startPoint y: 287, endPoint x: 808, endPoint y: 480, distance: 239.1
click at [816, 488] on div "KZ 17:04 Fri 17:19 Fri HQ 2" at bounding box center [842, 369] width 1199 height 639
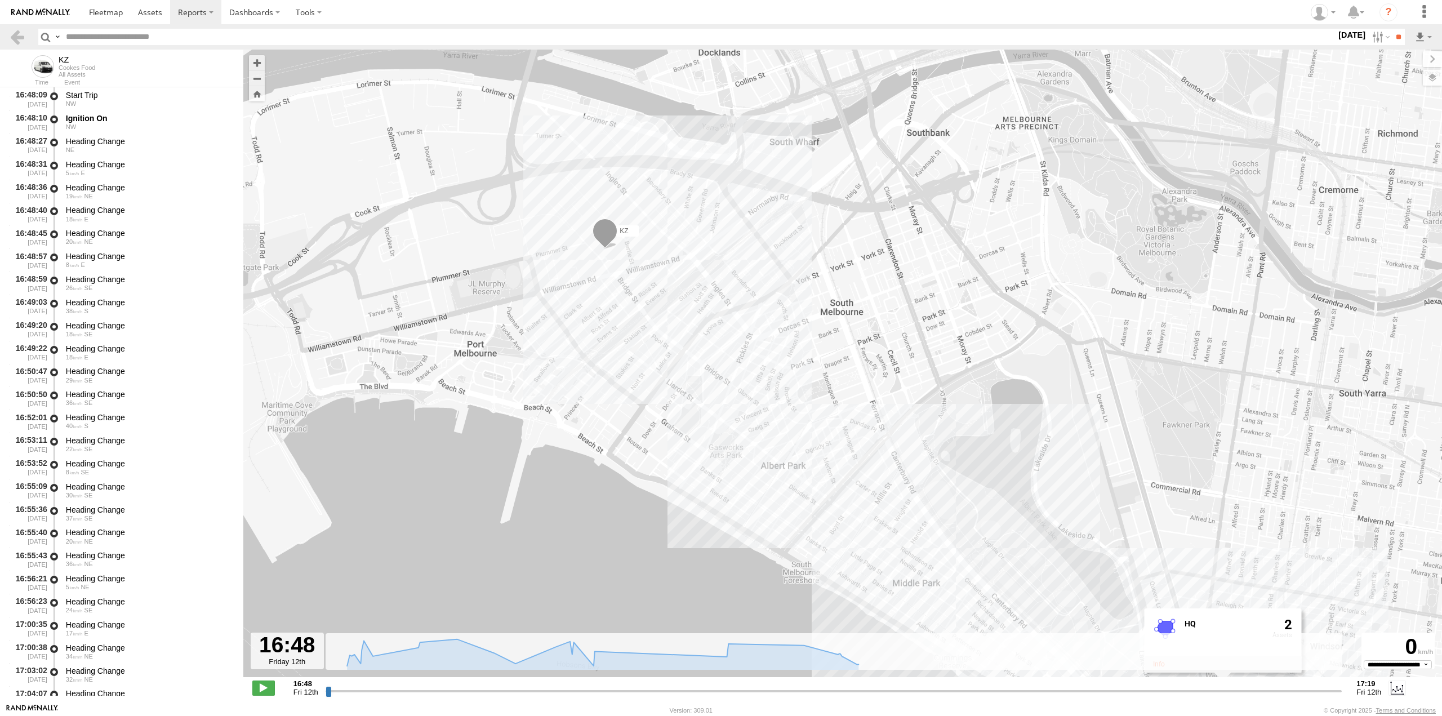
drag, startPoint x: 577, startPoint y: 335, endPoint x: 631, endPoint y: 388, distance: 75.7
click at [631, 388] on div "KZ 17:04 Fri 17:19 Fri HQ 2" at bounding box center [842, 369] width 1199 height 639
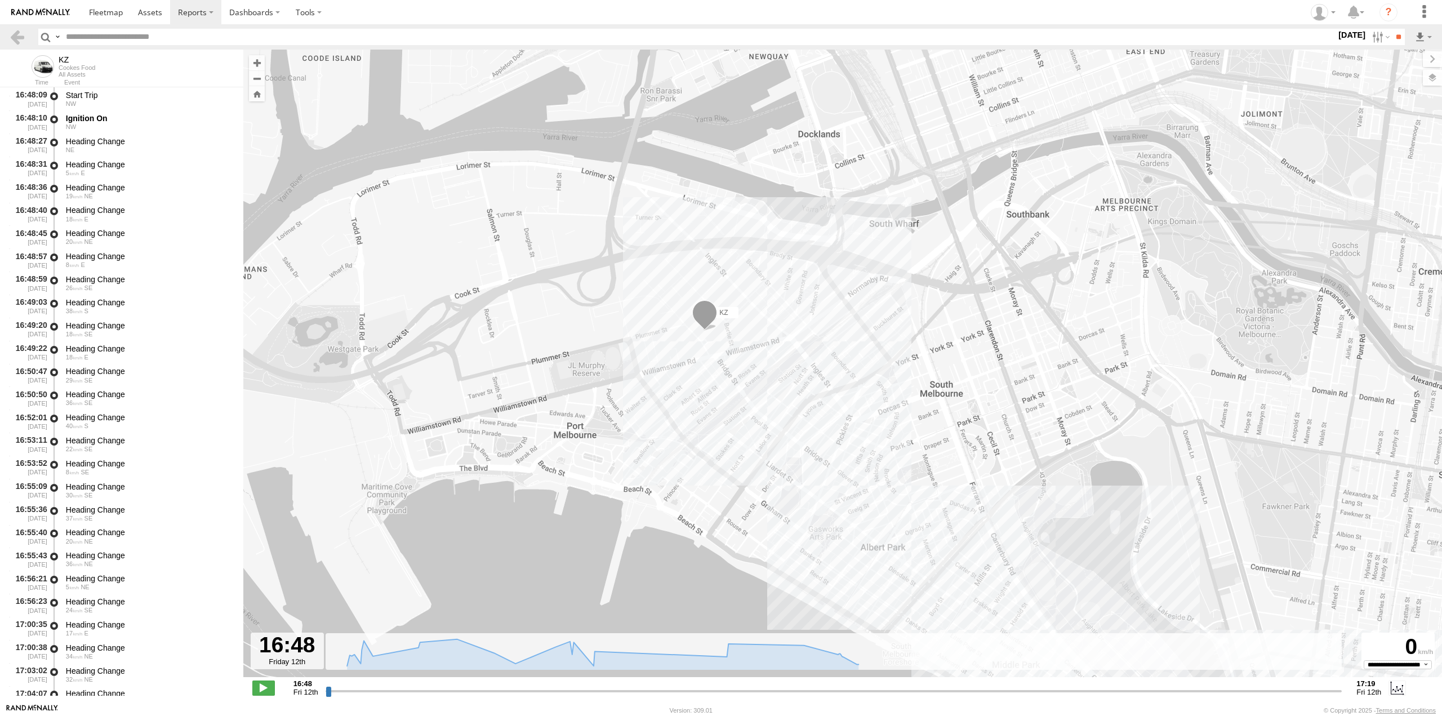
drag, startPoint x: 739, startPoint y: 406, endPoint x: 730, endPoint y: 394, distance: 15.3
click at [730, 394] on div "KZ 17:04 Fri 17:19 Fri HQ 2" at bounding box center [842, 369] width 1199 height 639
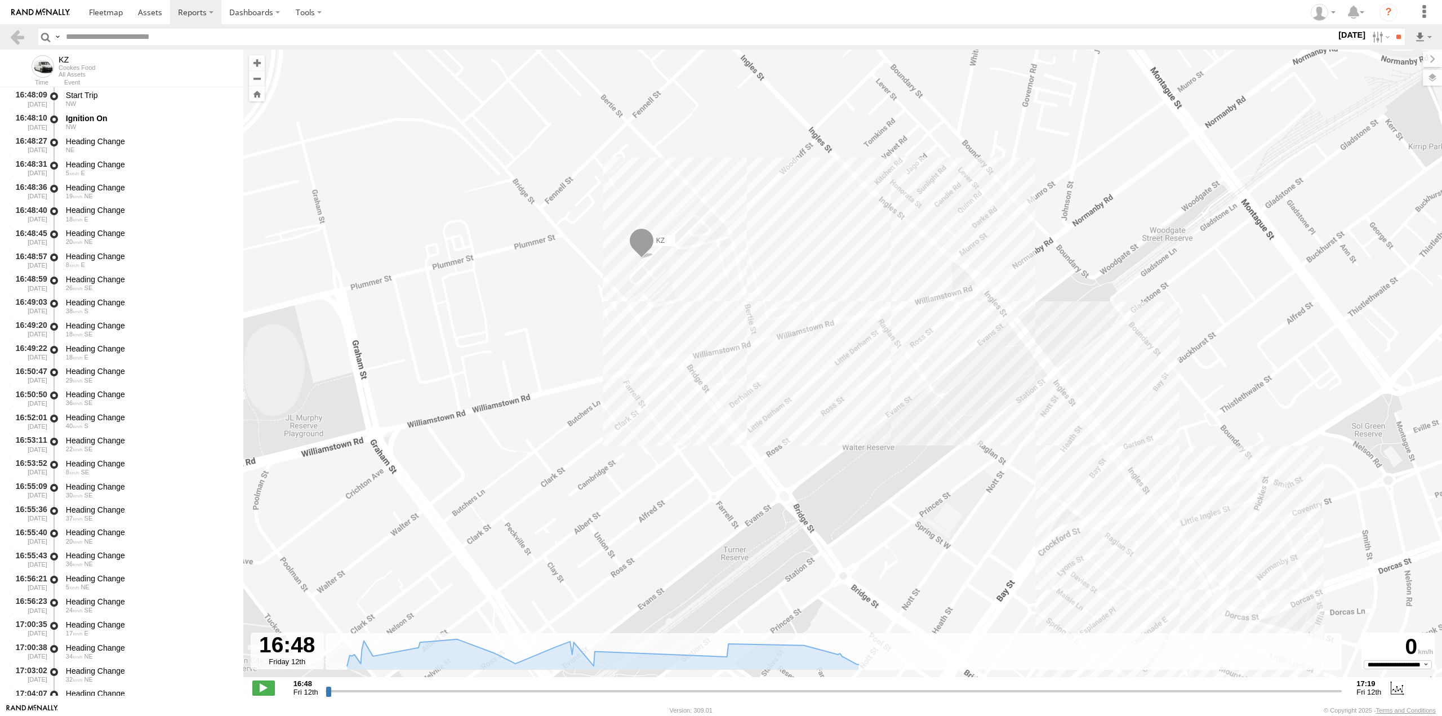
drag, startPoint x: 732, startPoint y: 335, endPoint x: 777, endPoint y: 498, distance: 169.8
click at [777, 495] on div "KZ 17:04 Fri 17:19 Fri HQ 2" at bounding box center [842, 369] width 1199 height 639
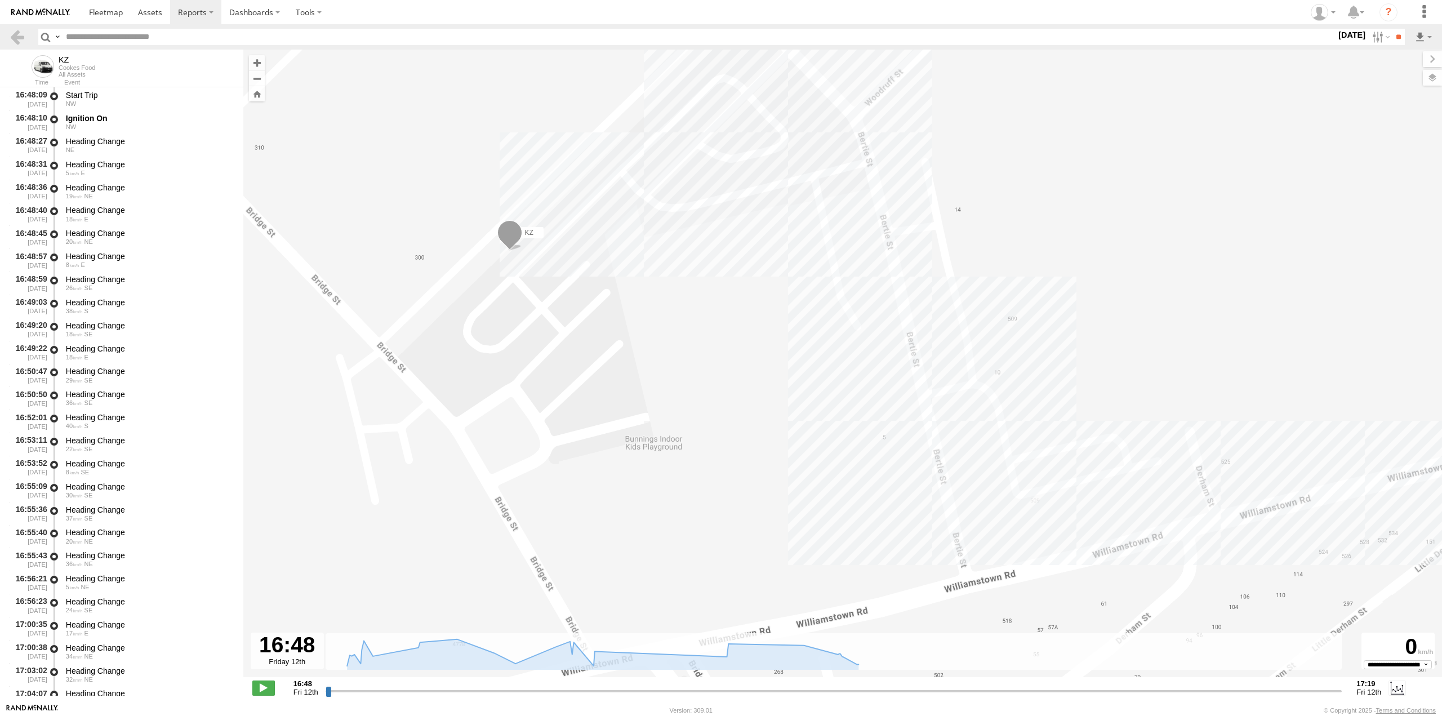
drag, startPoint x: 727, startPoint y: 424, endPoint x: 710, endPoint y: 370, distance: 56.3
click at [710, 370] on div "KZ 17:04 Fri 17:19 Fri HQ 2" at bounding box center [842, 369] width 1199 height 639
click at [1430, 73] on label at bounding box center [1421, 78] width 41 height 16
click at [0, 0] on label at bounding box center [0, 0] width 0 height 0
click at [0, 0] on span "Roadmap" at bounding box center [0, 0] width 0 height 0
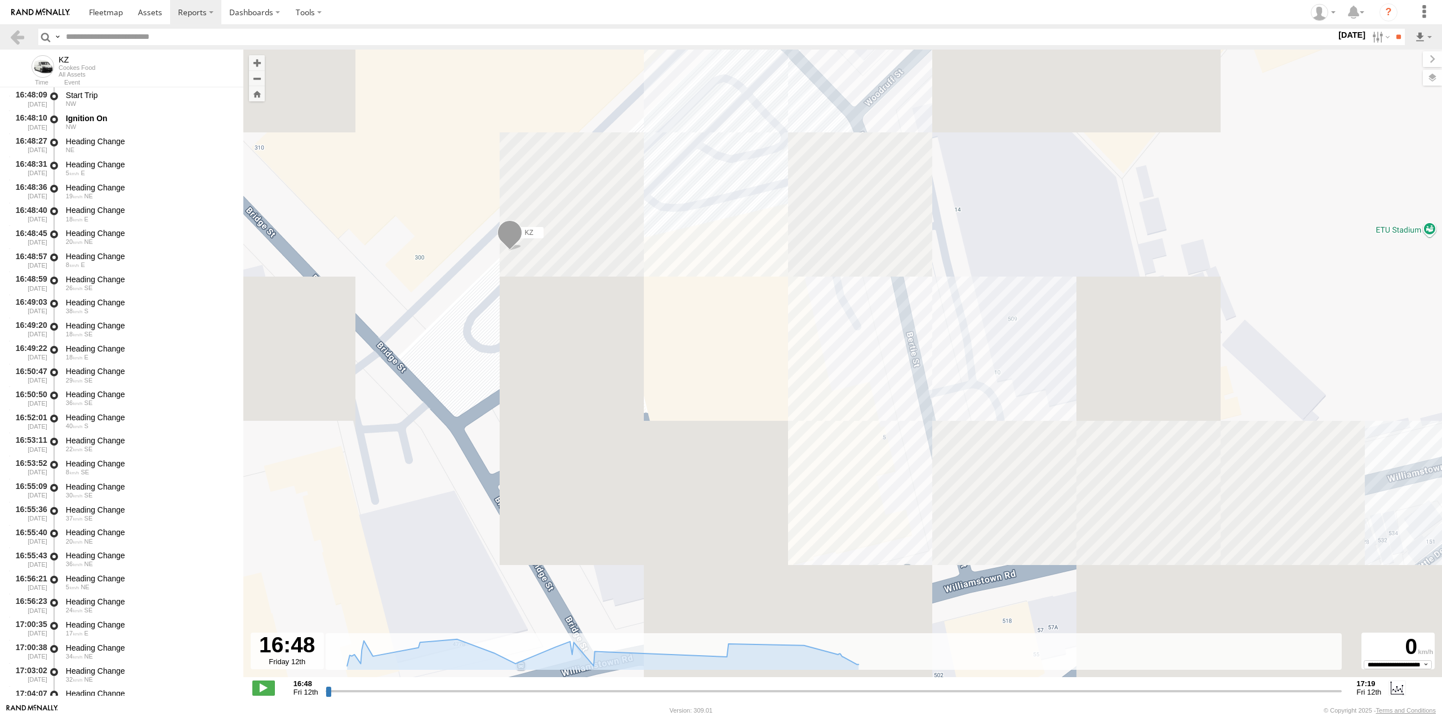
click at [0, 0] on span "Terrain" at bounding box center [0, 0] width 0 height 0
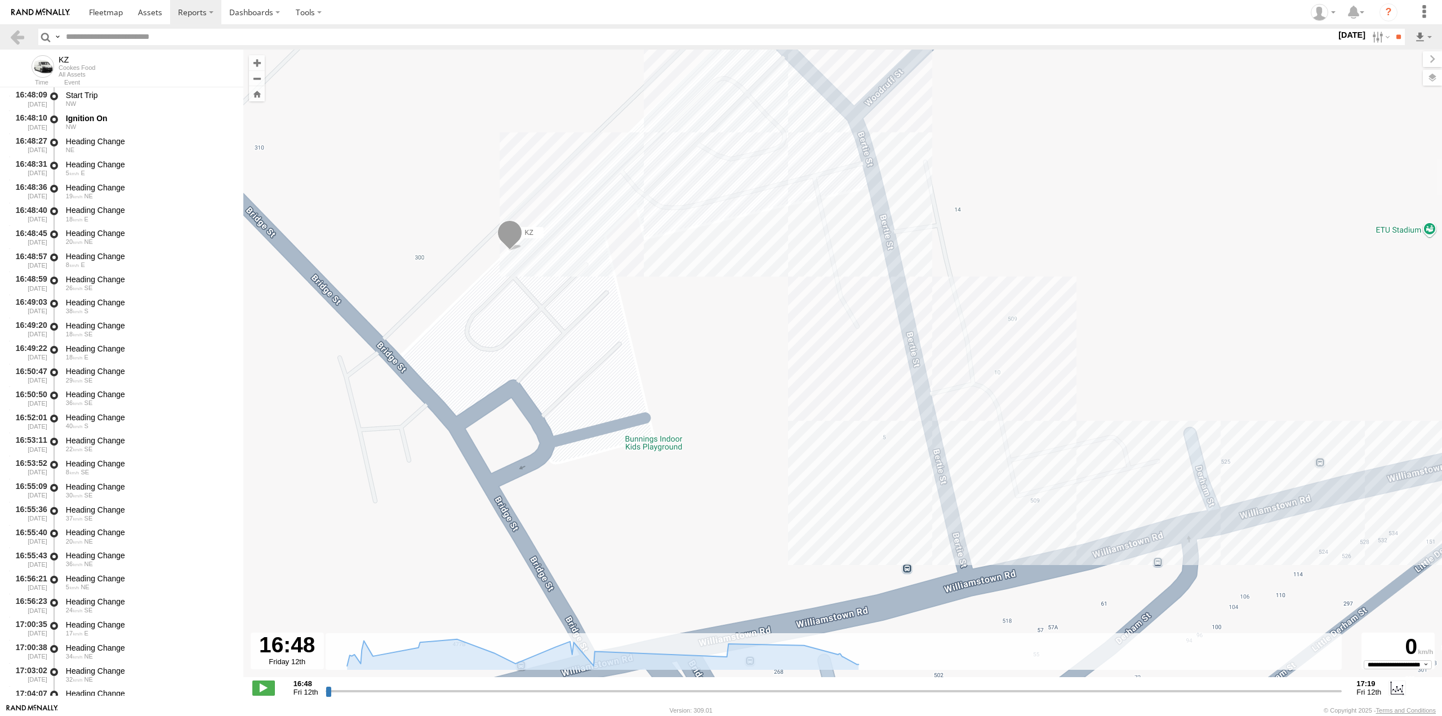
click at [0, 0] on span "Satellite" at bounding box center [0, 0] width 0 height 0
click at [0, 0] on span "Satellite + Roadmap" at bounding box center [0, 0] width 0 height 0
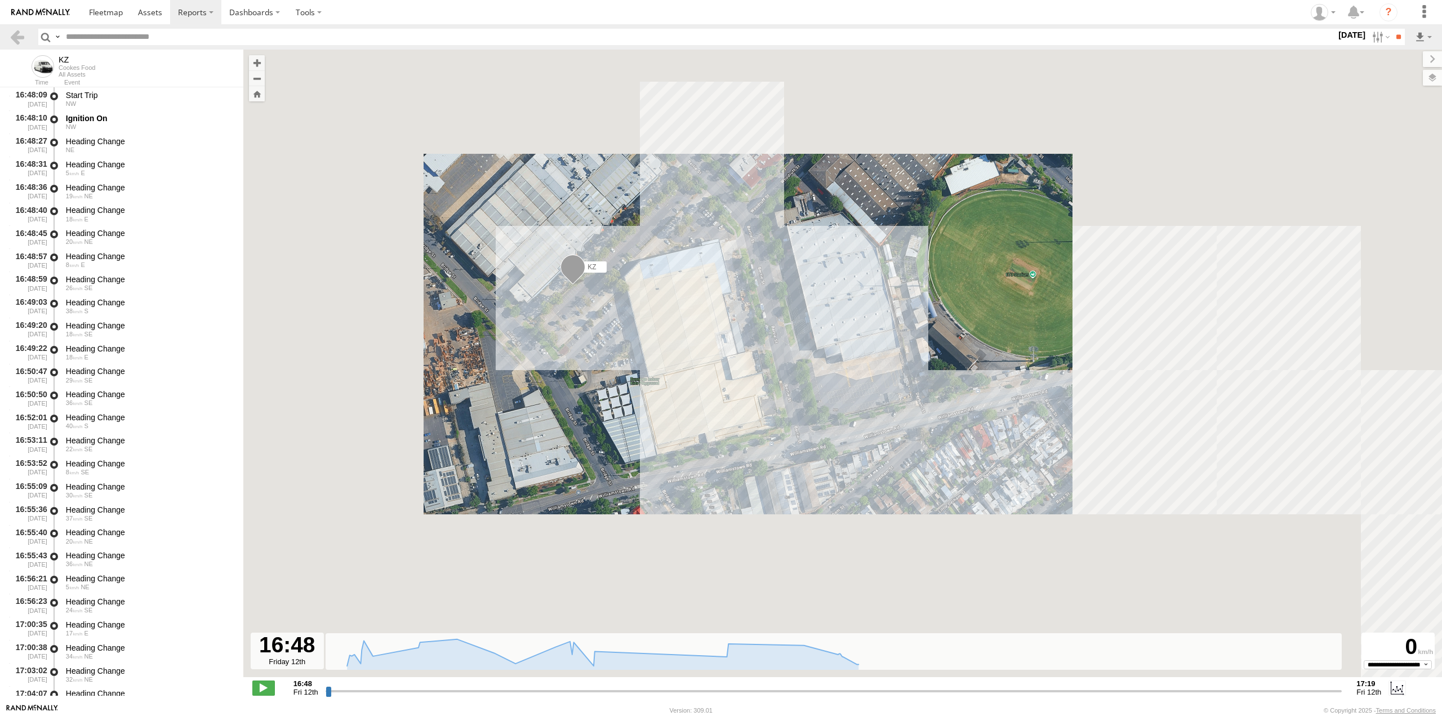
drag, startPoint x: 786, startPoint y: 399, endPoint x: 721, endPoint y: 335, distance: 91.2
click at [722, 336] on div "KZ 17:04 Fri 17:19 Fri HQ 2" at bounding box center [842, 369] width 1199 height 639
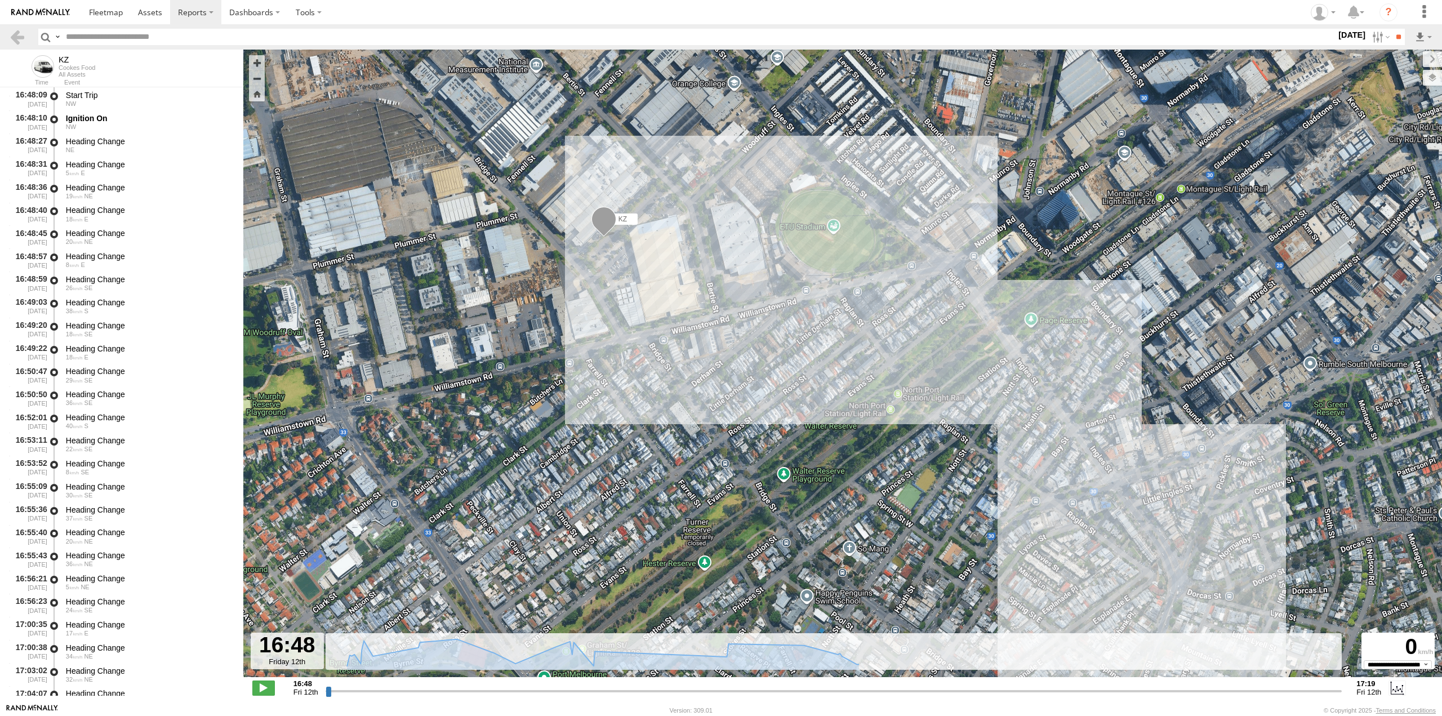
drag, startPoint x: 585, startPoint y: 319, endPoint x: 585, endPoint y: 291, distance: 27.6
click at [585, 291] on div "KZ 17:04 Fri 17:19 Fri HQ 2" at bounding box center [842, 369] width 1199 height 639
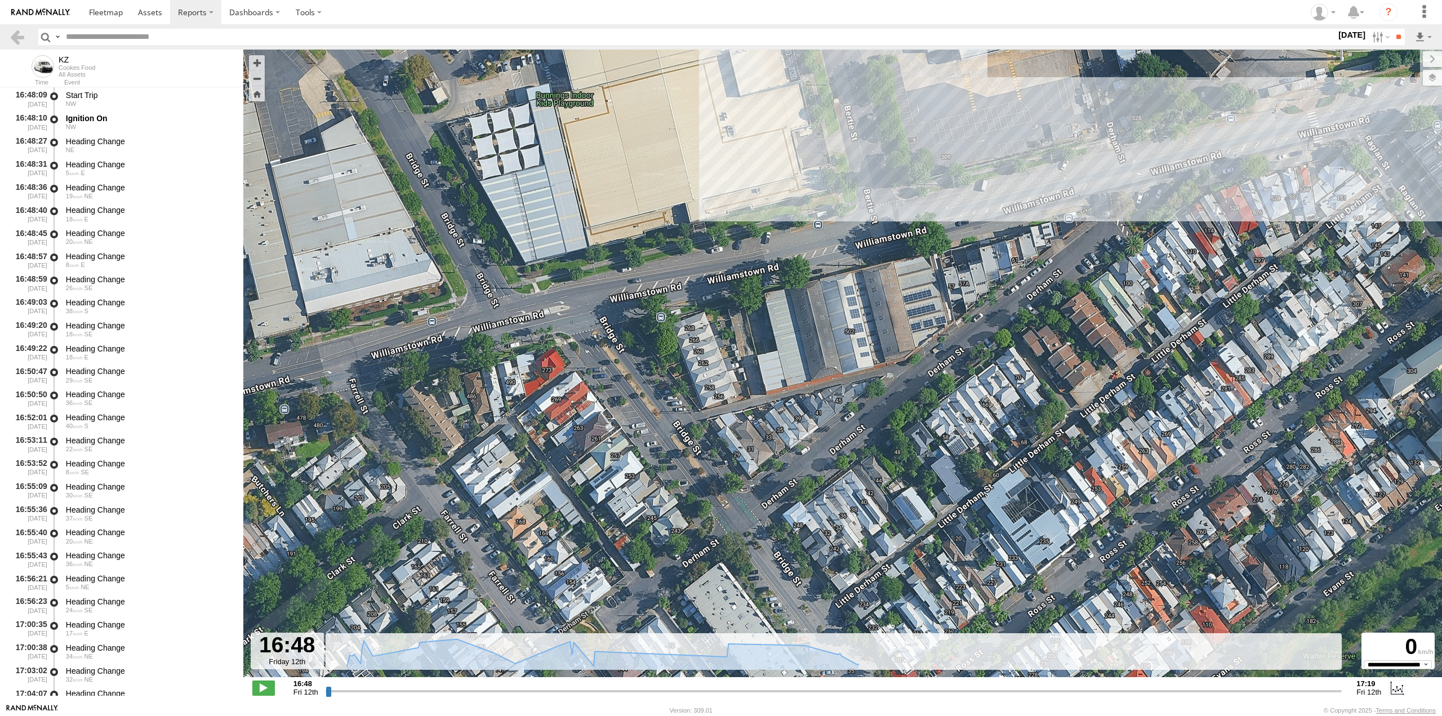
drag, startPoint x: 916, startPoint y: 304, endPoint x: 812, endPoint y: 371, distance: 124.7
click at [812, 373] on div "KZ 17:04 Fri 17:19 Fri HQ 2" at bounding box center [842, 369] width 1199 height 639
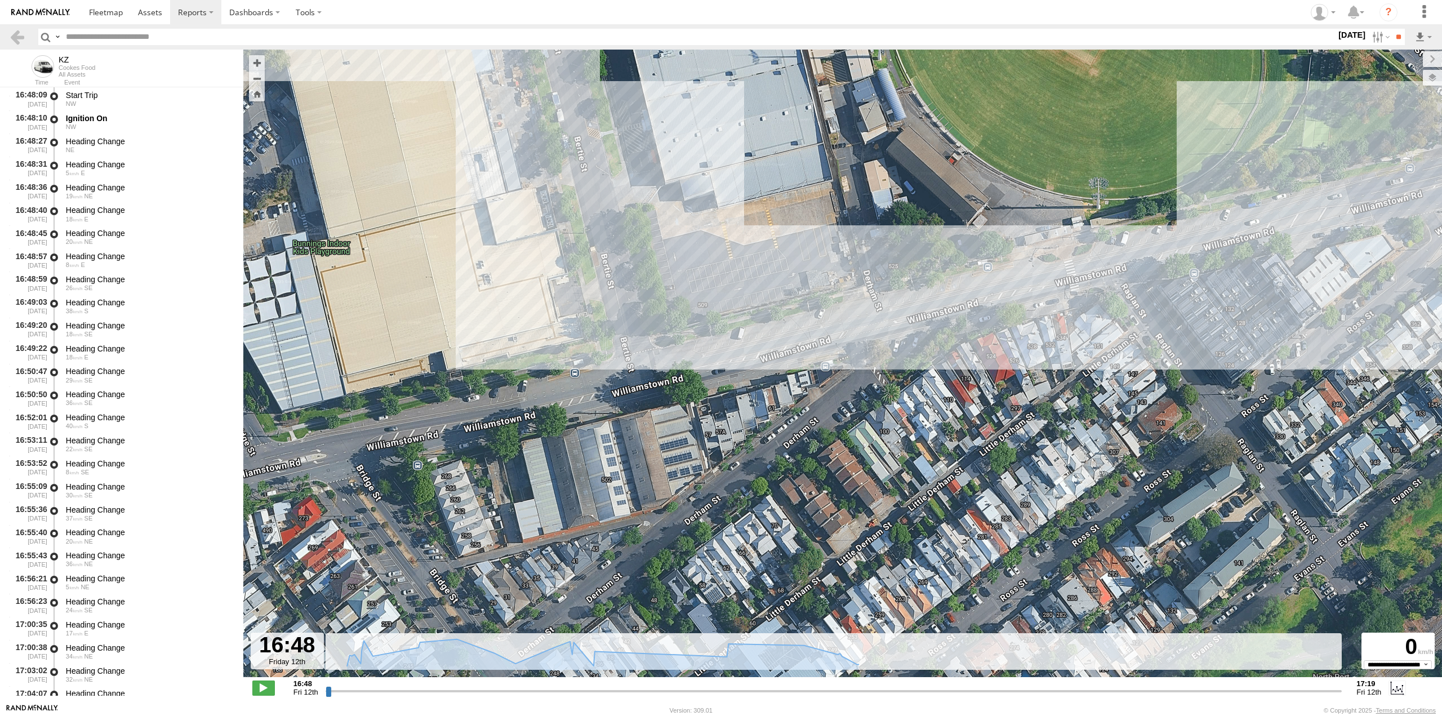
drag, startPoint x: 847, startPoint y: 388, endPoint x: 767, endPoint y: 314, distance: 109.2
click at [767, 313] on div "KZ 17:04 Fri 17:19 Fri HQ 2" at bounding box center [842, 369] width 1199 height 639
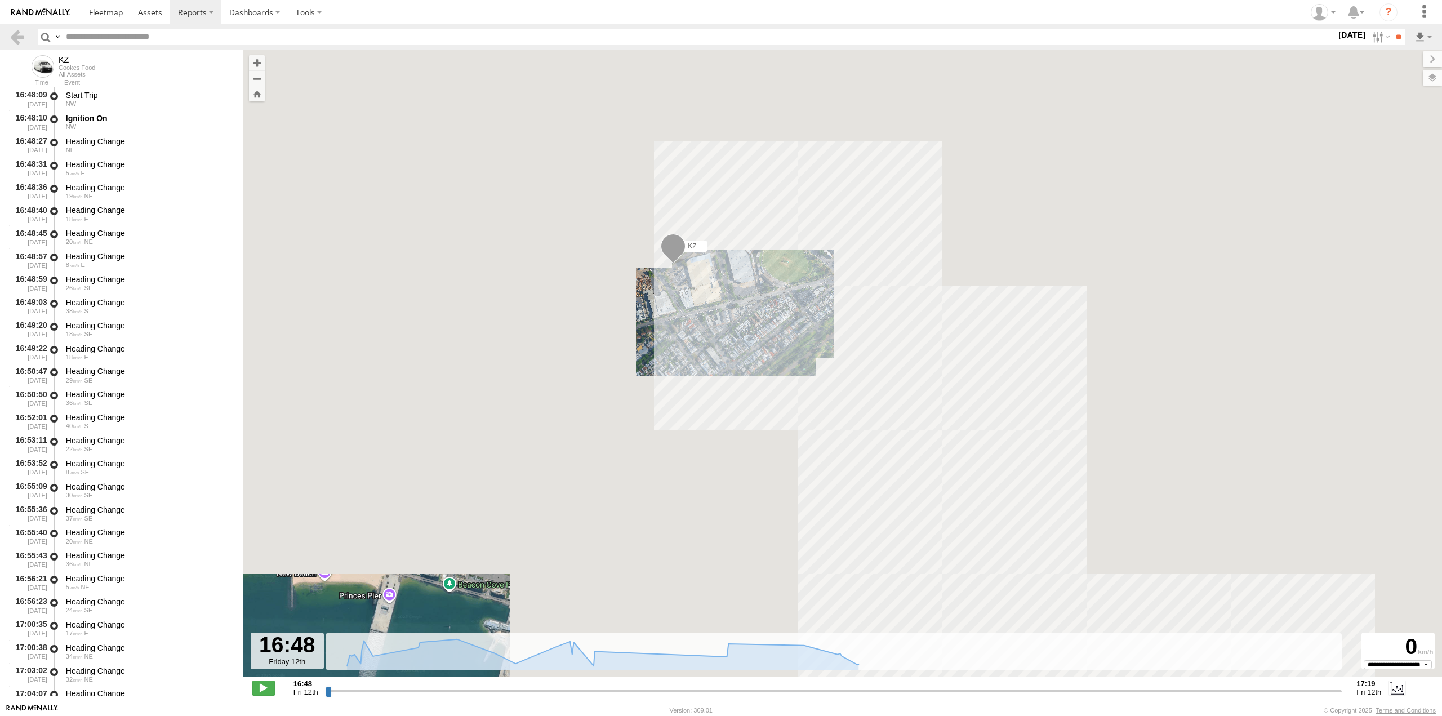
drag, startPoint x: 825, startPoint y: 364, endPoint x: 753, endPoint y: 305, distance: 92.8
click at [753, 305] on div "KZ 17:04 Fri 17:19 Fri HQ 2" at bounding box center [842, 369] width 1199 height 639
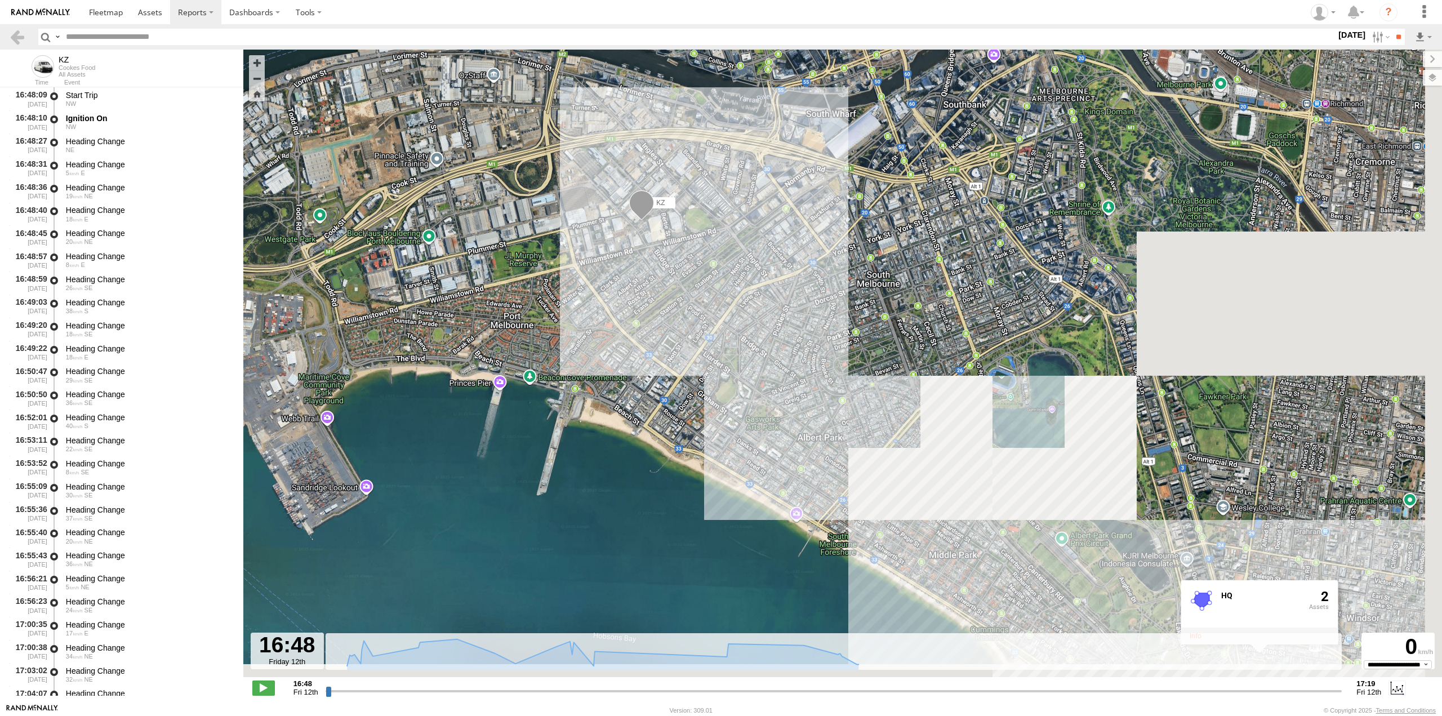
drag, startPoint x: 852, startPoint y: 407, endPoint x: 793, endPoint y: 352, distance: 80.5
click at [793, 352] on div "KZ 17:04 Fri 17:19 Fri HQ 2" at bounding box center [842, 369] width 1199 height 639
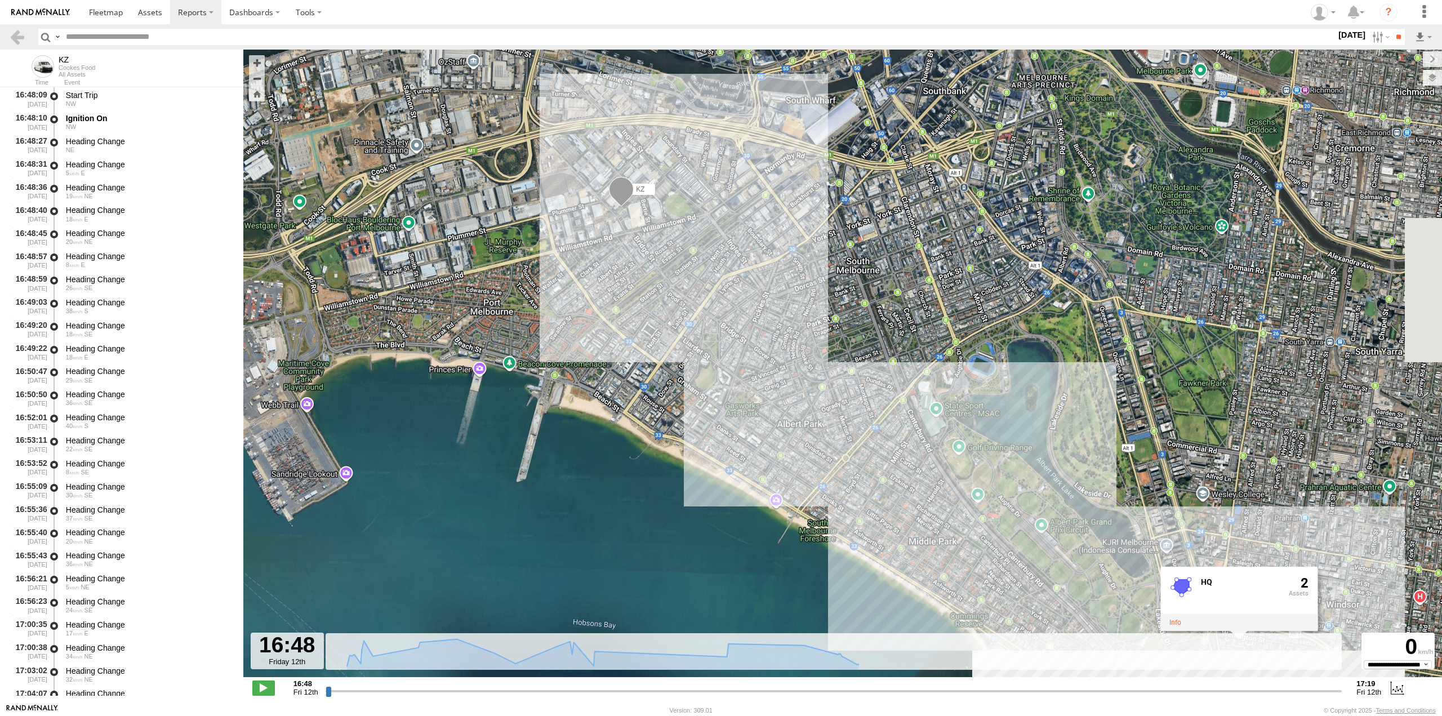
drag, startPoint x: 829, startPoint y: 371, endPoint x: 723, endPoint y: 306, distance: 124.1
click at [723, 306] on div "KZ 17:04 Fri 17:19 Fri HQ 2" at bounding box center [842, 369] width 1199 height 639
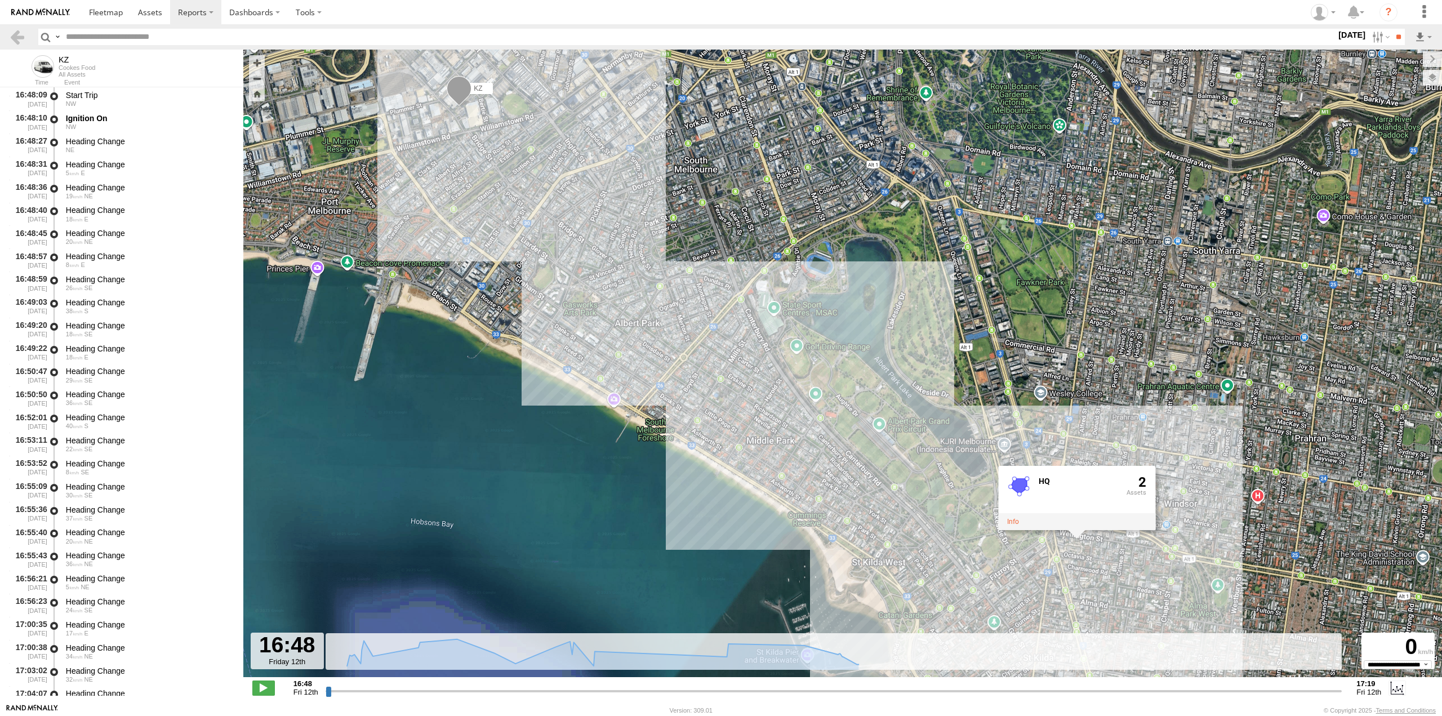
drag, startPoint x: 796, startPoint y: 344, endPoint x: 783, endPoint y: 329, distance: 19.2
click at [783, 329] on div "KZ 17:04 Fri 17:19 Fri HQ 2" at bounding box center [842, 369] width 1199 height 639
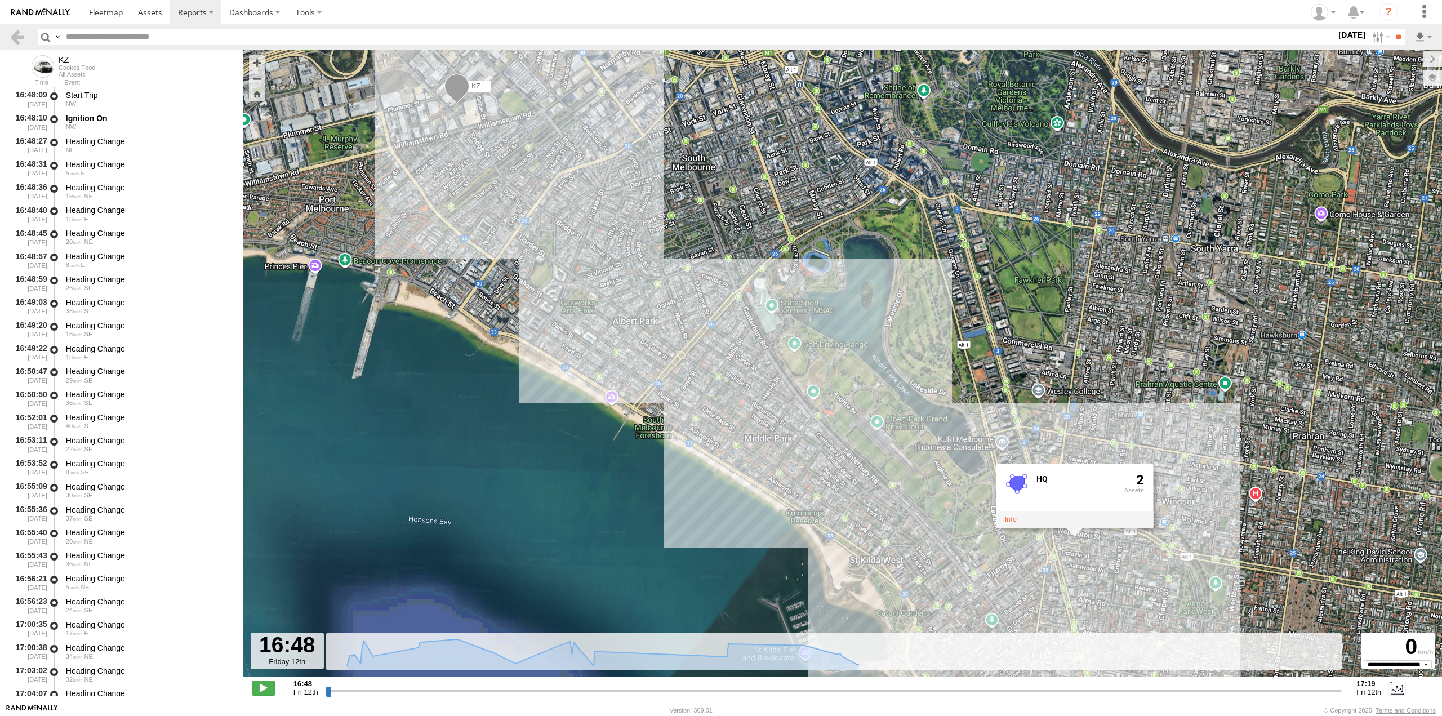
drag, startPoint x: 838, startPoint y: 309, endPoint x: 831, endPoint y: 196, distance: 112.9
click at [843, 318] on div "KZ 17:04 Fri 17:19 Fri HQ 2" at bounding box center [842, 369] width 1199 height 639
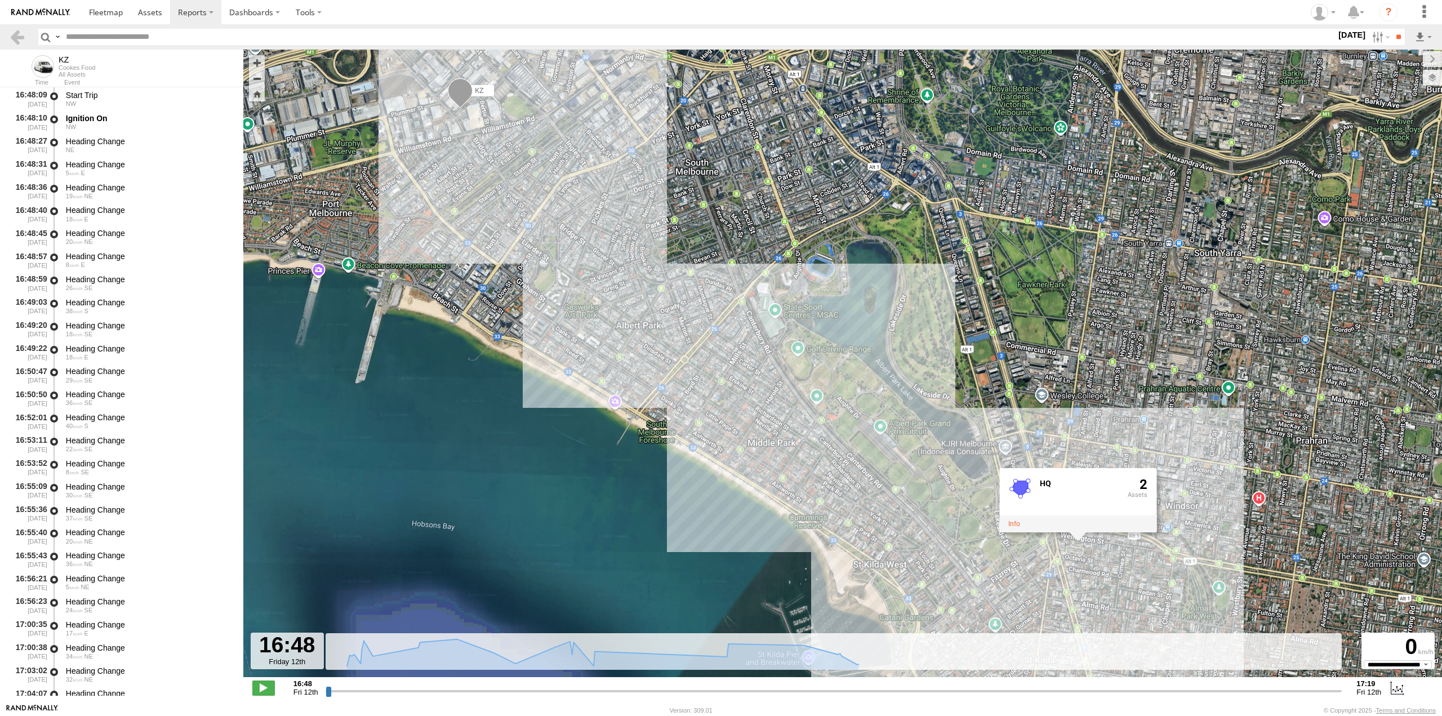
drag, startPoint x: 1066, startPoint y: 422, endPoint x: 1084, endPoint y: 421, distance: 18.7
click at [1084, 421] on div "KZ 17:04 Fri 17:19 Fri HQ 2" at bounding box center [842, 369] width 1199 height 639
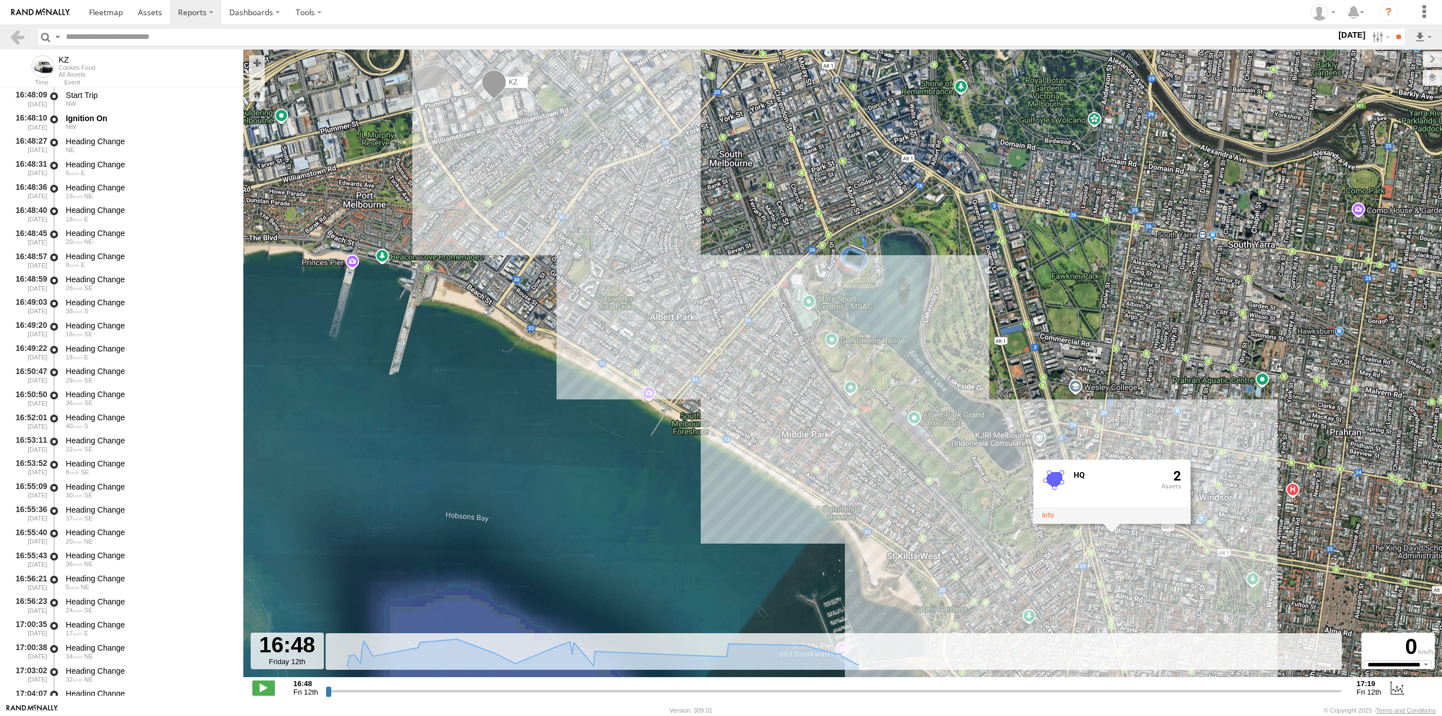
click at [0, 0] on span "Roadmap" at bounding box center [0, 0] width 0 height 0
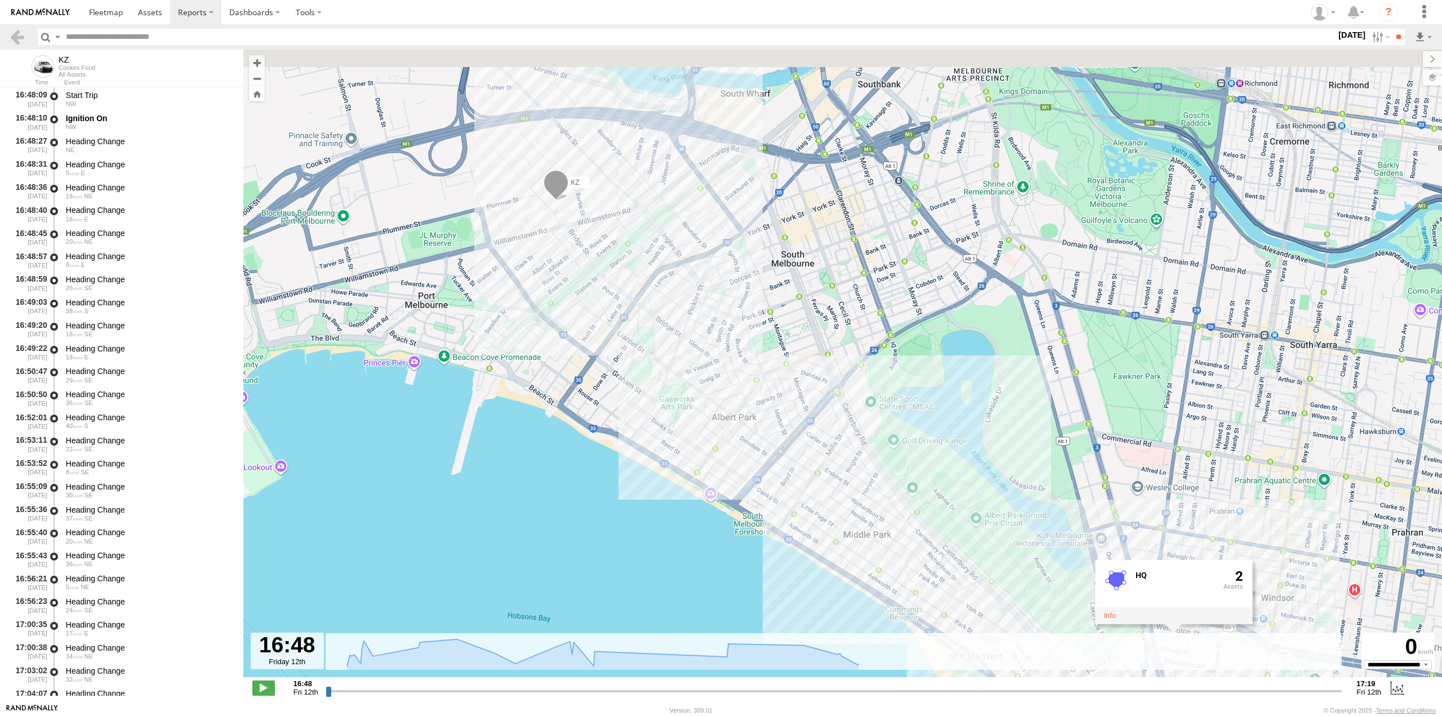
drag, startPoint x: 596, startPoint y: 333, endPoint x: 658, endPoint y: 434, distance: 118.8
click at [658, 434] on div "KZ 17:04 Fri 17:19 Fri HQ 2" at bounding box center [842, 369] width 1199 height 639
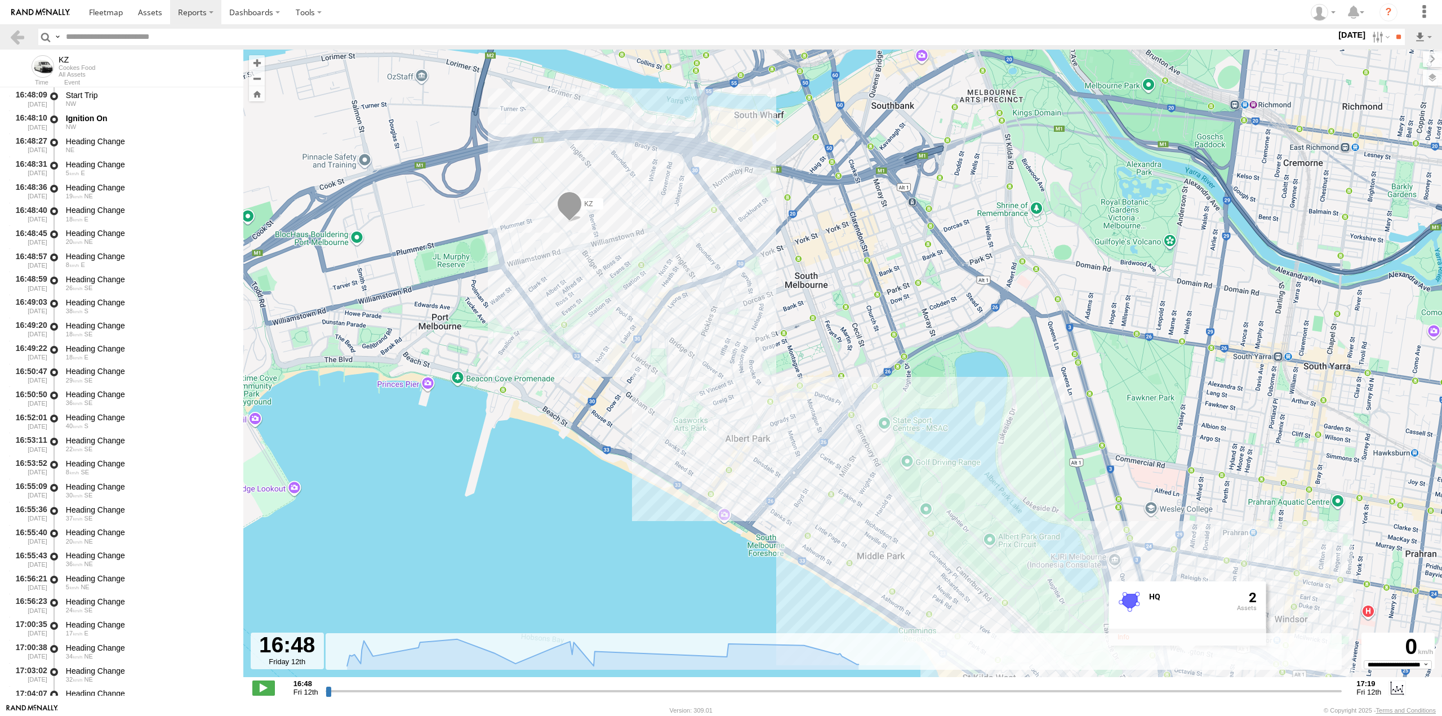
drag, startPoint x: 584, startPoint y: 190, endPoint x: 586, endPoint y: 201, distance: 10.9
click at [586, 201] on label "KZ" at bounding box center [589, 203] width 28 height 11
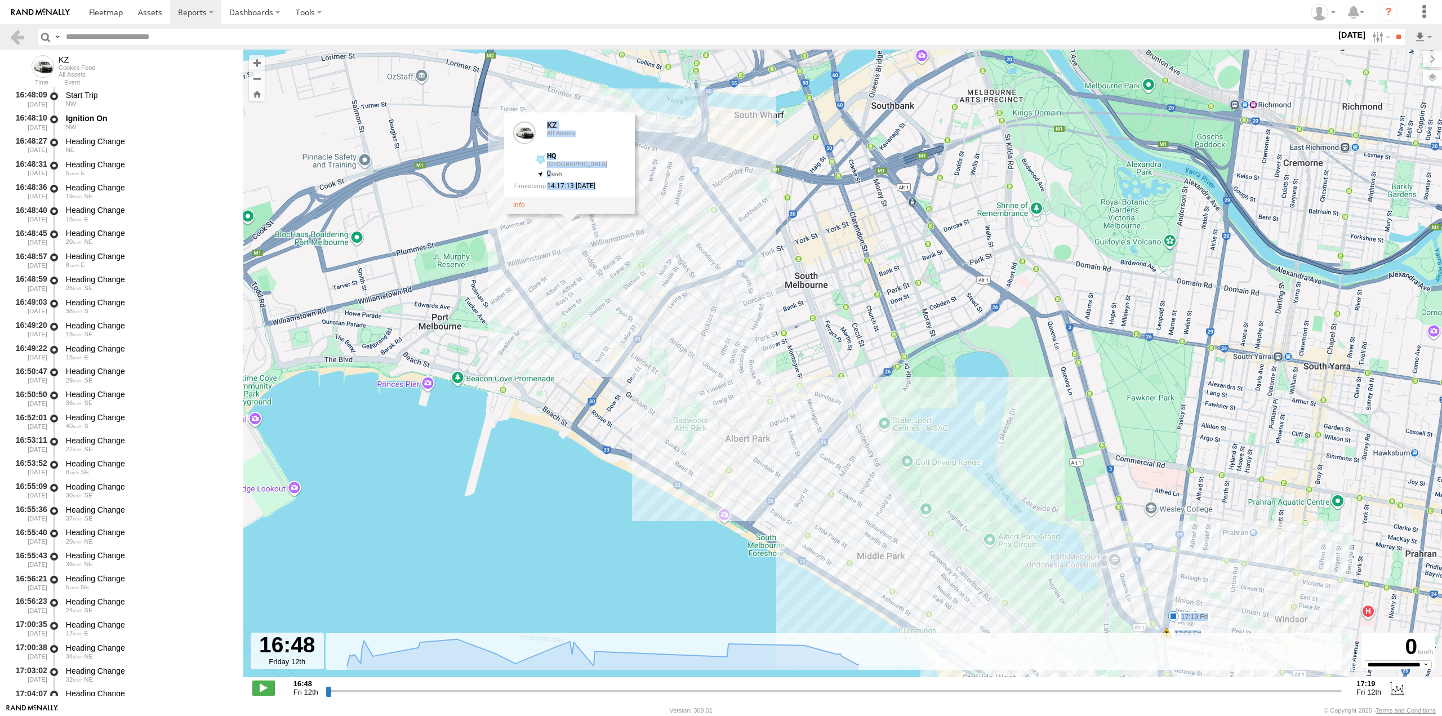
drag, startPoint x: 577, startPoint y: 203, endPoint x: 622, endPoint y: 265, distance: 76.5
click at [614, 259] on div "KZ 17:04 Fri 17:19 Fri KZ All Assets HQ [GEOGRAPHIC_DATA] -37.83084 , 144.93787…" at bounding box center [842, 369] width 1199 height 639
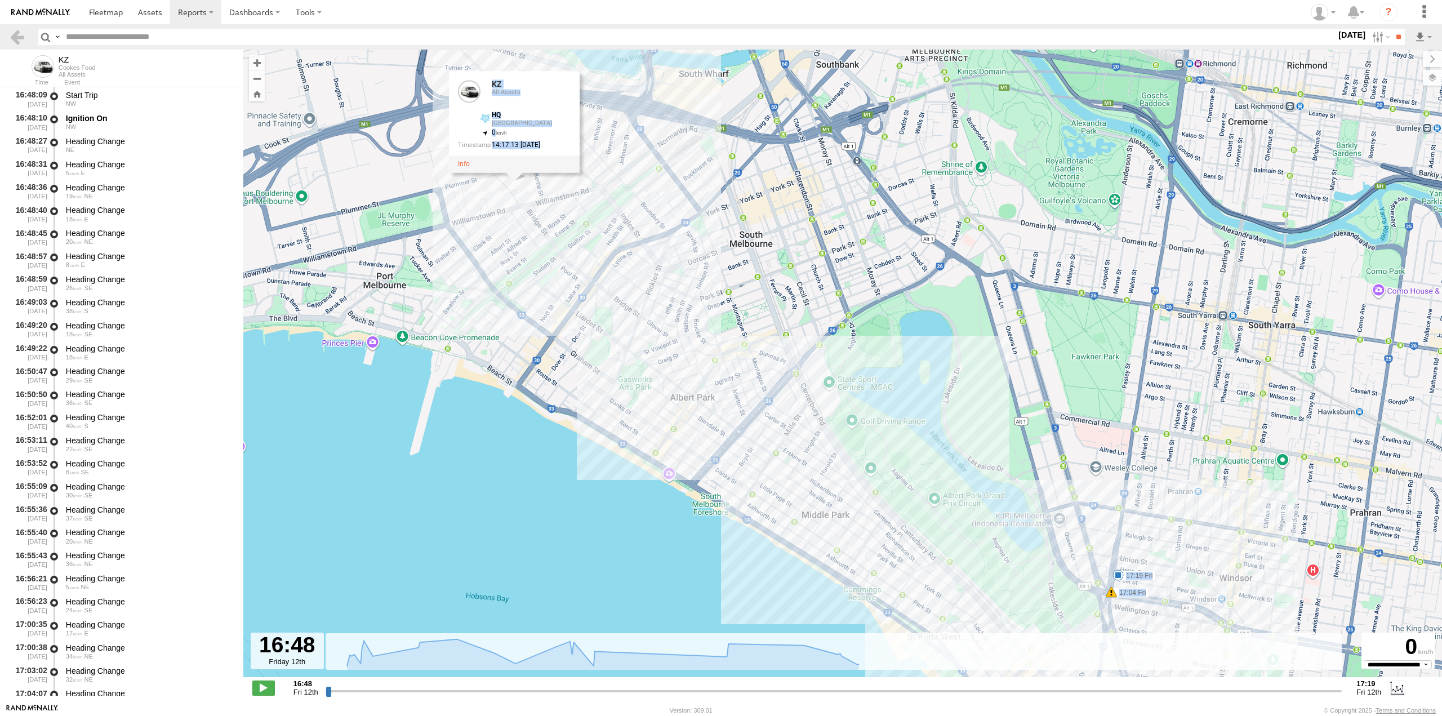
drag, startPoint x: 795, startPoint y: 342, endPoint x: 725, endPoint y: 289, distance: 87.2
click at [725, 289] on div "KZ 17:04 Fri 17:19 Fri KZ All Assets HQ [GEOGRAPHIC_DATA] -37.83084 , 144.93787…" at bounding box center [842, 369] width 1199 height 639
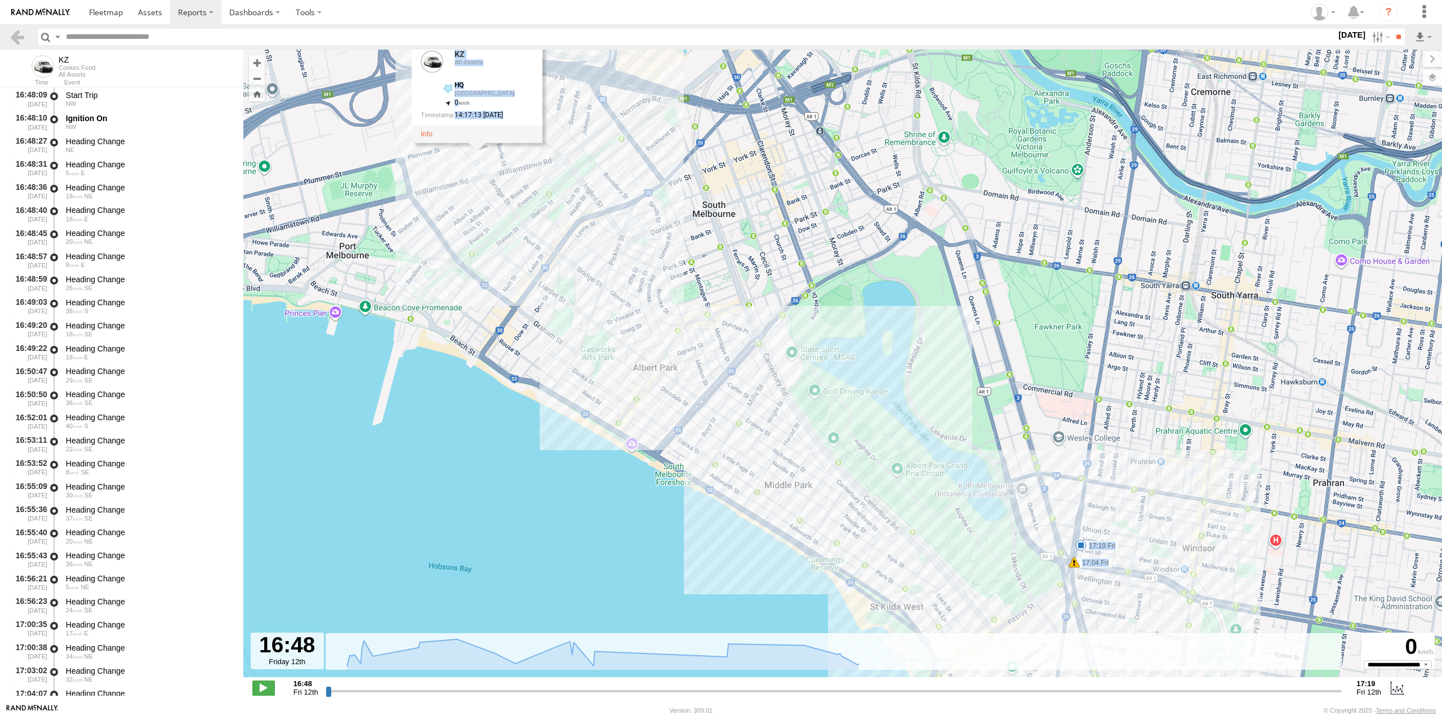
drag, startPoint x: 850, startPoint y: 368, endPoint x: 799, endPoint y: 325, distance: 66.8
click at [799, 325] on div "KZ 17:04 Fri 17:19 Fri KZ All Assets HQ [GEOGRAPHIC_DATA] -37.83084 , 144.93787…" at bounding box center [842, 369] width 1199 height 639
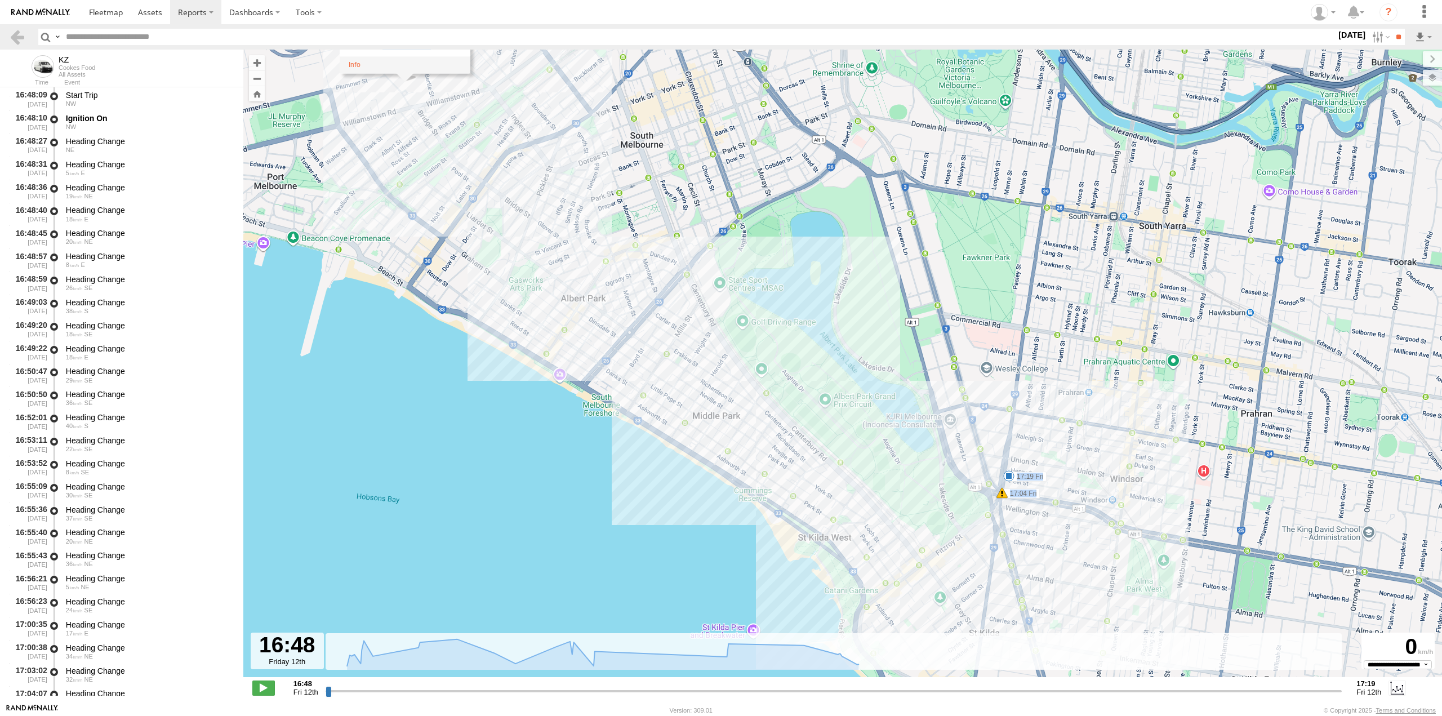
click at [1031, 598] on div "KZ 17:04 Fri 17:19 Fri KZ All Assets HQ [GEOGRAPHIC_DATA] -37.83084 , 144.93787…" at bounding box center [842, 369] width 1199 height 639
drag, startPoint x: 686, startPoint y: 417, endPoint x: 749, endPoint y: 474, distance: 84.9
click at [749, 474] on div "KZ 17:04 Fri 17:19 Fri KZ All Assets HQ [GEOGRAPHIC_DATA] -37.83084 , 144.93787…" at bounding box center [842, 369] width 1199 height 639
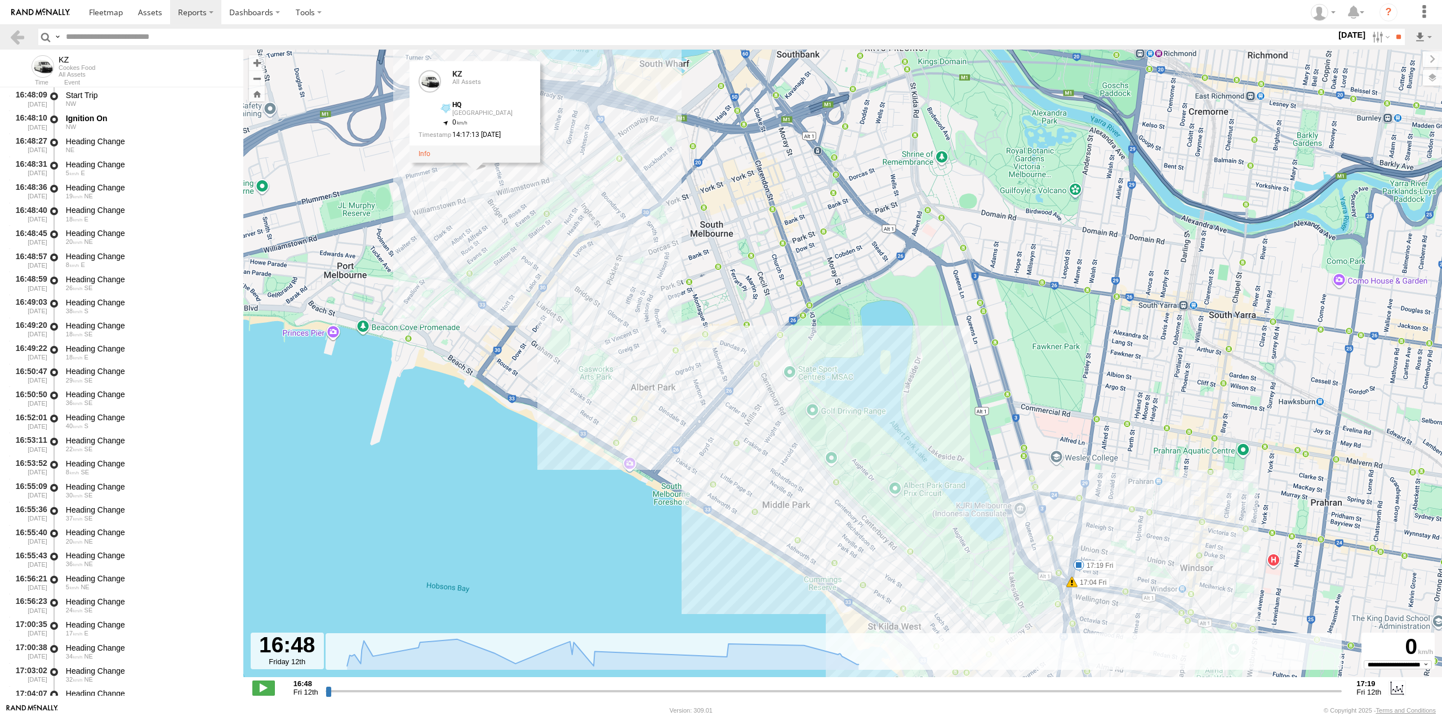
drag, startPoint x: 556, startPoint y: 298, endPoint x: 573, endPoint y: 260, distance: 41.9
click at [613, 370] on div "KZ 17:04 Fri 17:19 Fri KZ All Assets HQ [GEOGRAPHIC_DATA] -37.83084 , 144.93787…" at bounding box center [842, 369] width 1199 height 639
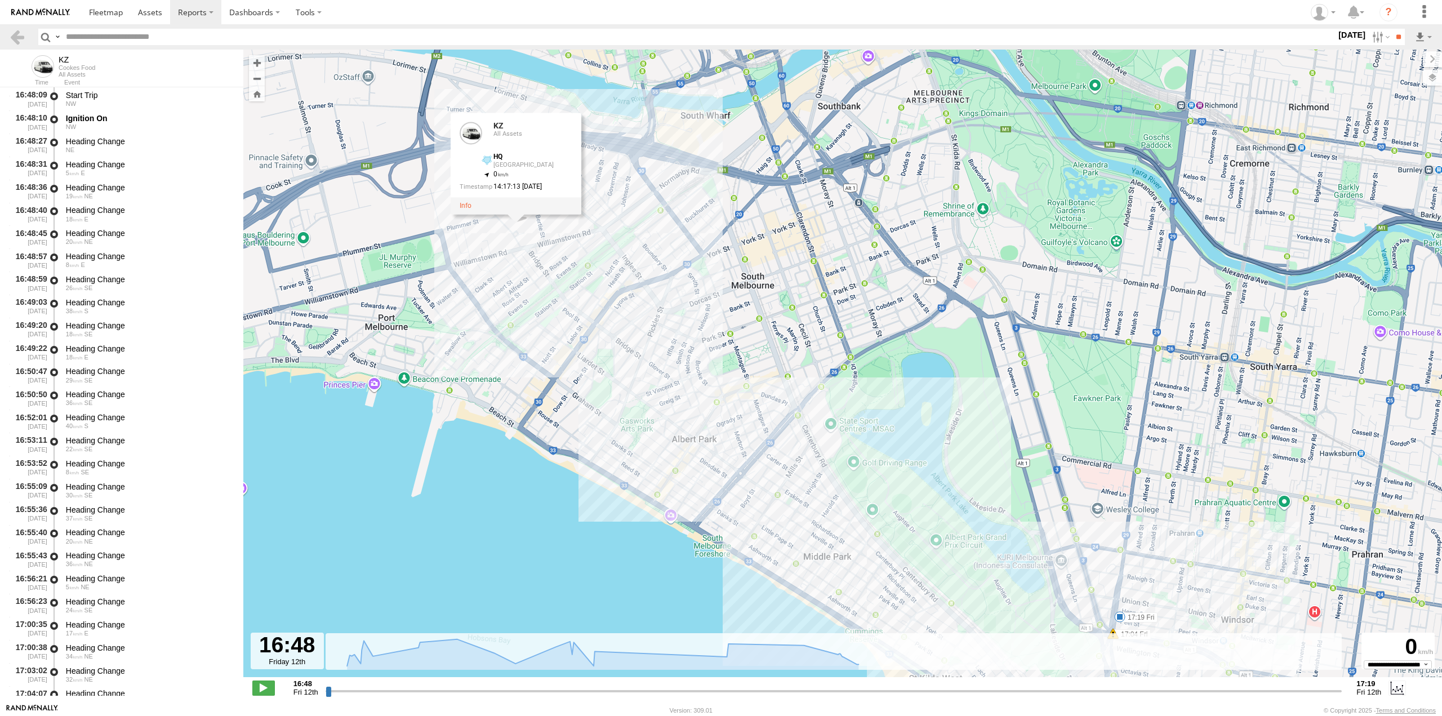
drag, startPoint x: 594, startPoint y: 293, endPoint x: 636, endPoint y: 376, distance: 92.9
click at [640, 382] on div "KZ 17:04 Fri 17:19 Fri KZ All Assets HQ [GEOGRAPHIC_DATA] -37.83084 , 144.93787…" at bounding box center [842, 369] width 1199 height 639
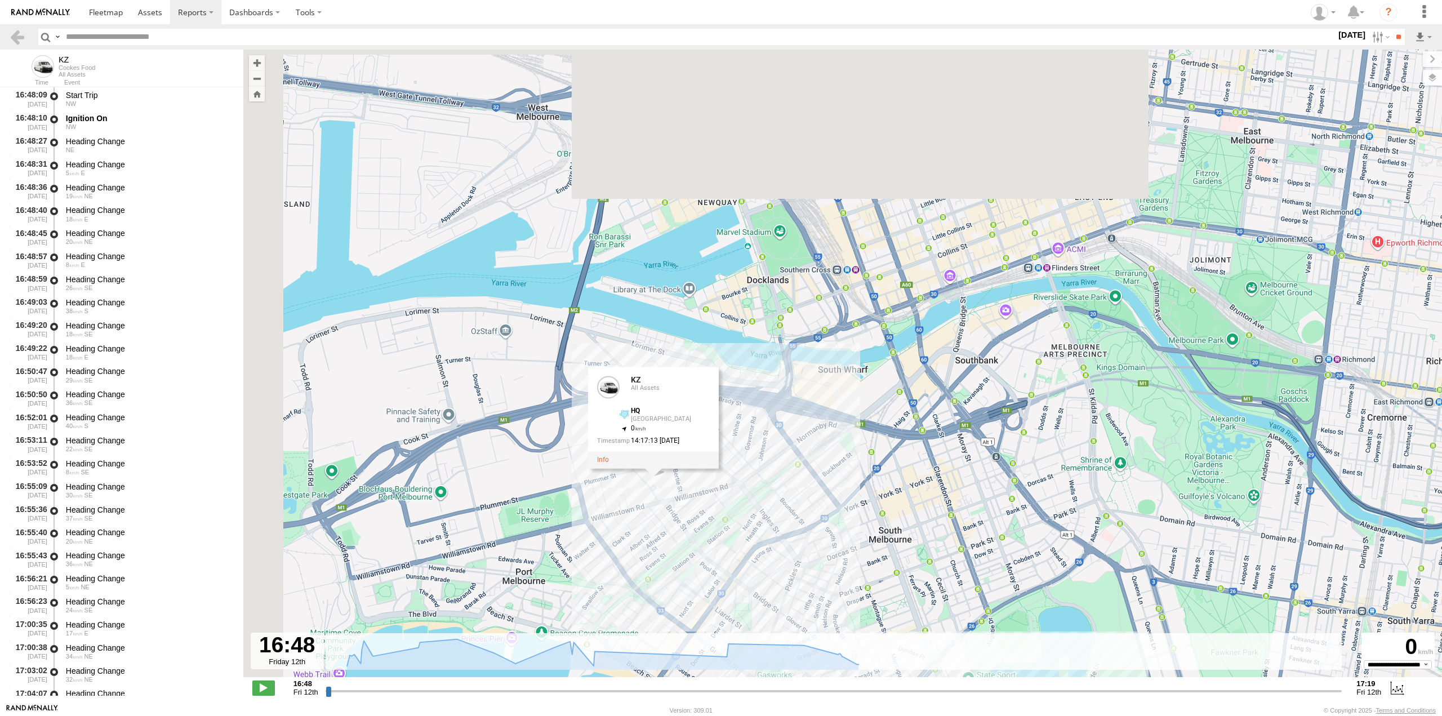
click at [792, 460] on div "KZ 17:04 Fri 17:19 Fri KZ All Assets HQ [GEOGRAPHIC_DATA] -37.83084 , 144.93787…" at bounding box center [842, 369] width 1199 height 639
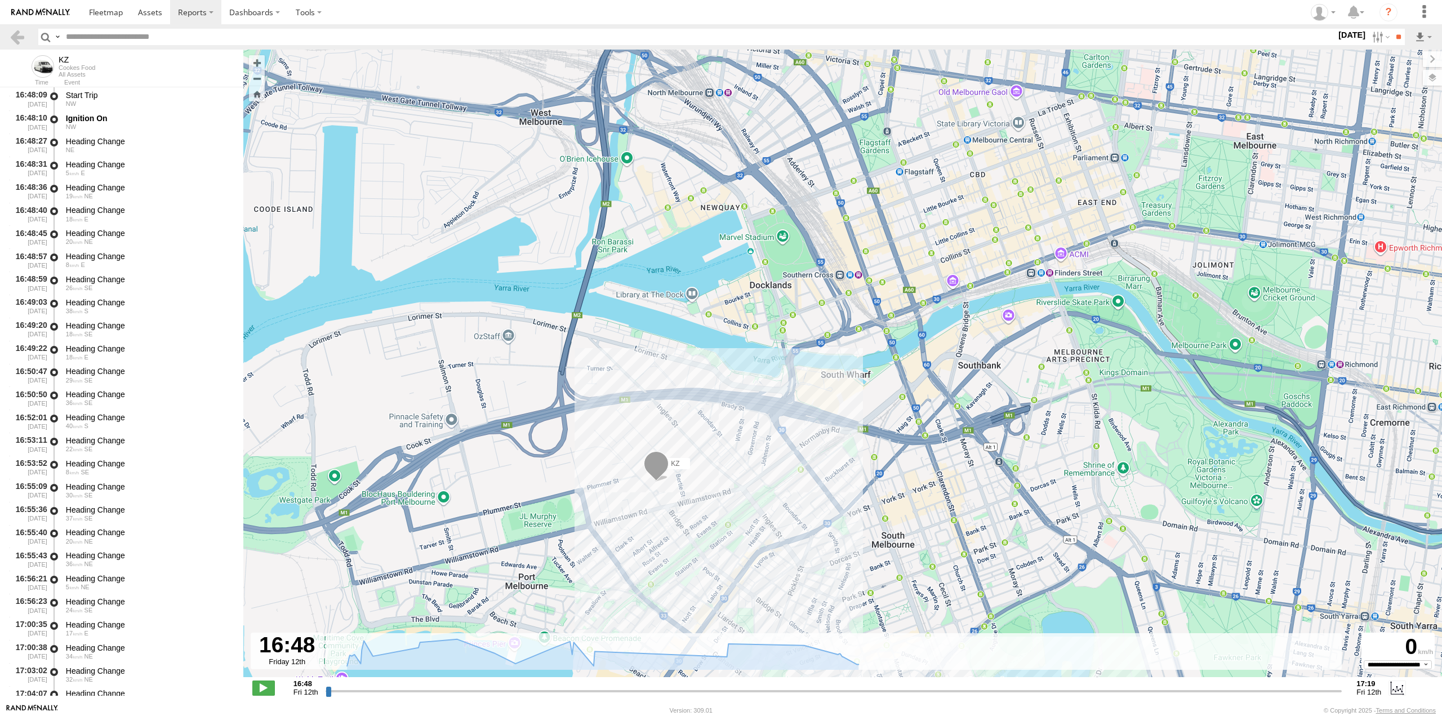
drag, startPoint x: 746, startPoint y: 482, endPoint x: 702, endPoint y: 415, distance: 80.9
click at [702, 416] on div "KZ 17:04 Fri 17:19 Fri" at bounding box center [842, 369] width 1199 height 639
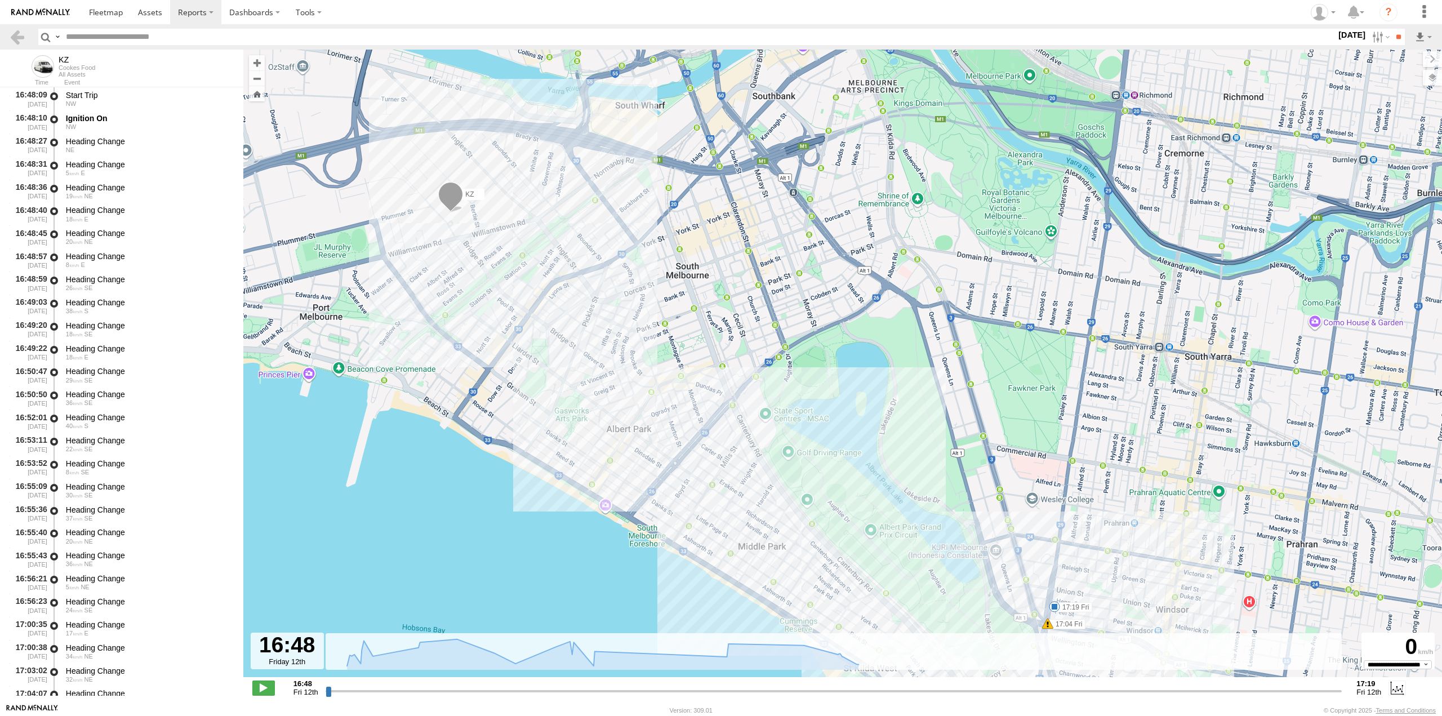
drag, startPoint x: 821, startPoint y: 495, endPoint x: 746, endPoint y: 413, distance: 110.9
click at [746, 413] on div "KZ 17:04 Fri 17:19 Fri" at bounding box center [842, 369] width 1199 height 639
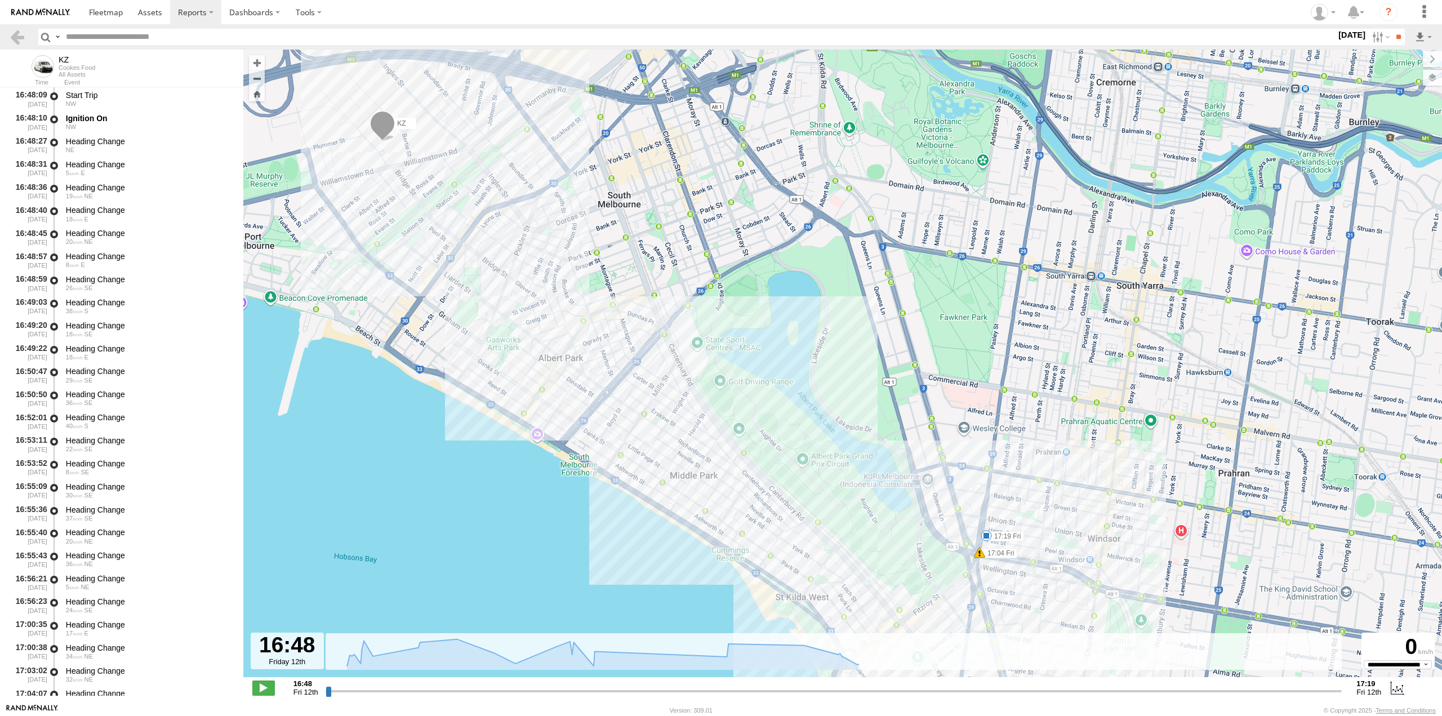
drag, startPoint x: 883, startPoint y: 469, endPoint x: 856, endPoint y: 437, distance: 42.4
click at [856, 437] on div "KZ 17:04 Fri 17:19 Fri" at bounding box center [842, 369] width 1199 height 639
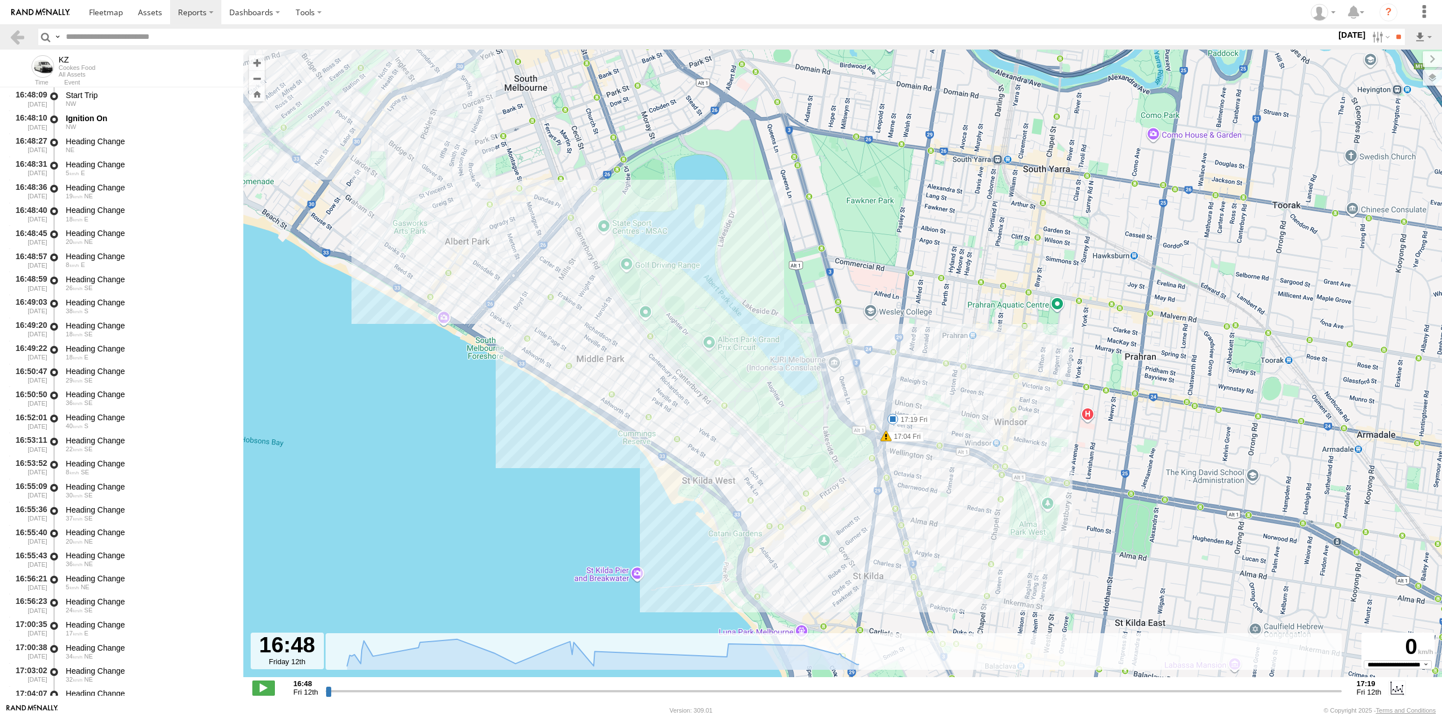
drag, startPoint x: 907, startPoint y: 528, endPoint x: 896, endPoint y: 511, distance: 20.2
click at [896, 511] on div "KZ 17:04 Fri 17:19 Fri" at bounding box center [842, 369] width 1199 height 639
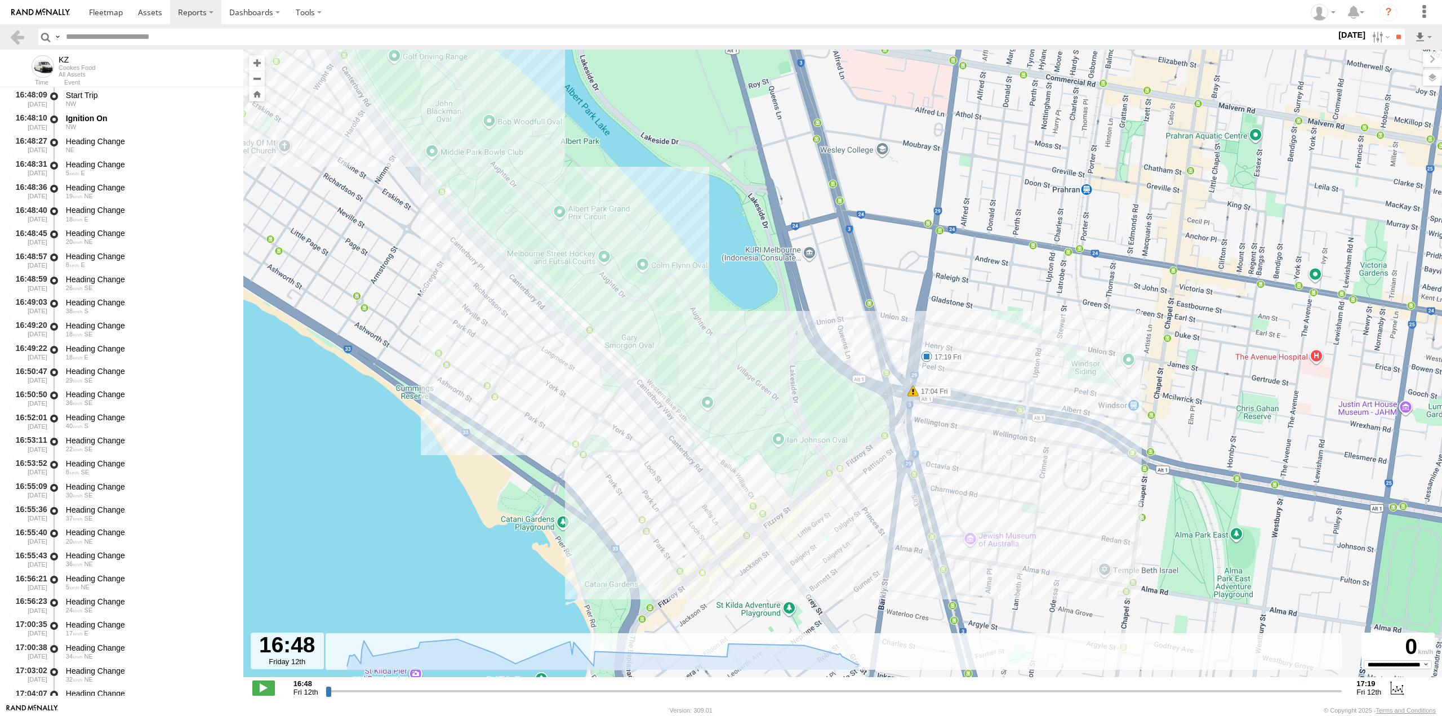
drag, startPoint x: 890, startPoint y: 408, endPoint x: 707, endPoint y: 368, distance: 186.7
click at [924, 435] on div "KZ 17:04 Fri 17:19 Fri" at bounding box center [842, 369] width 1199 height 639
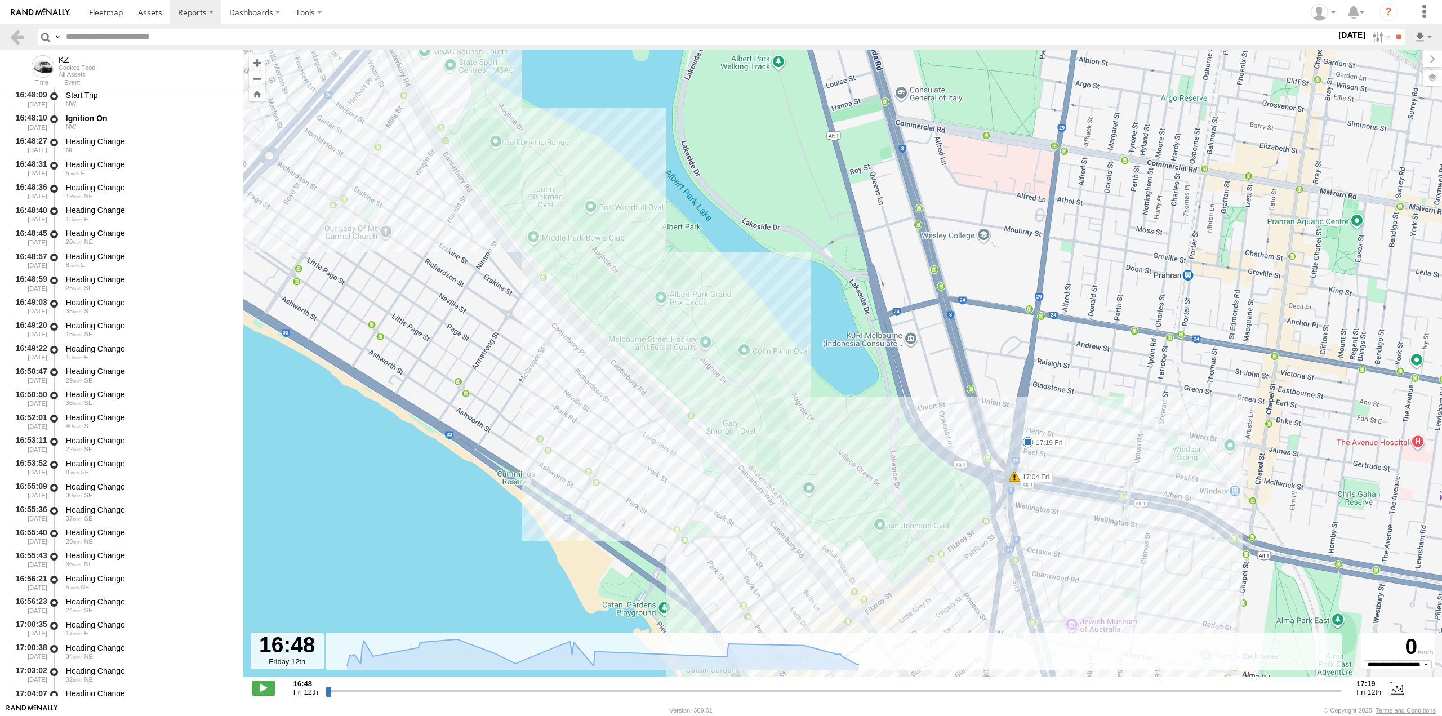
drag, startPoint x: 658, startPoint y: 358, endPoint x: 699, endPoint y: 390, distance: 52.5
click at [699, 390] on div "KZ 17:04 Fri 17:19 Fri" at bounding box center [842, 369] width 1199 height 639
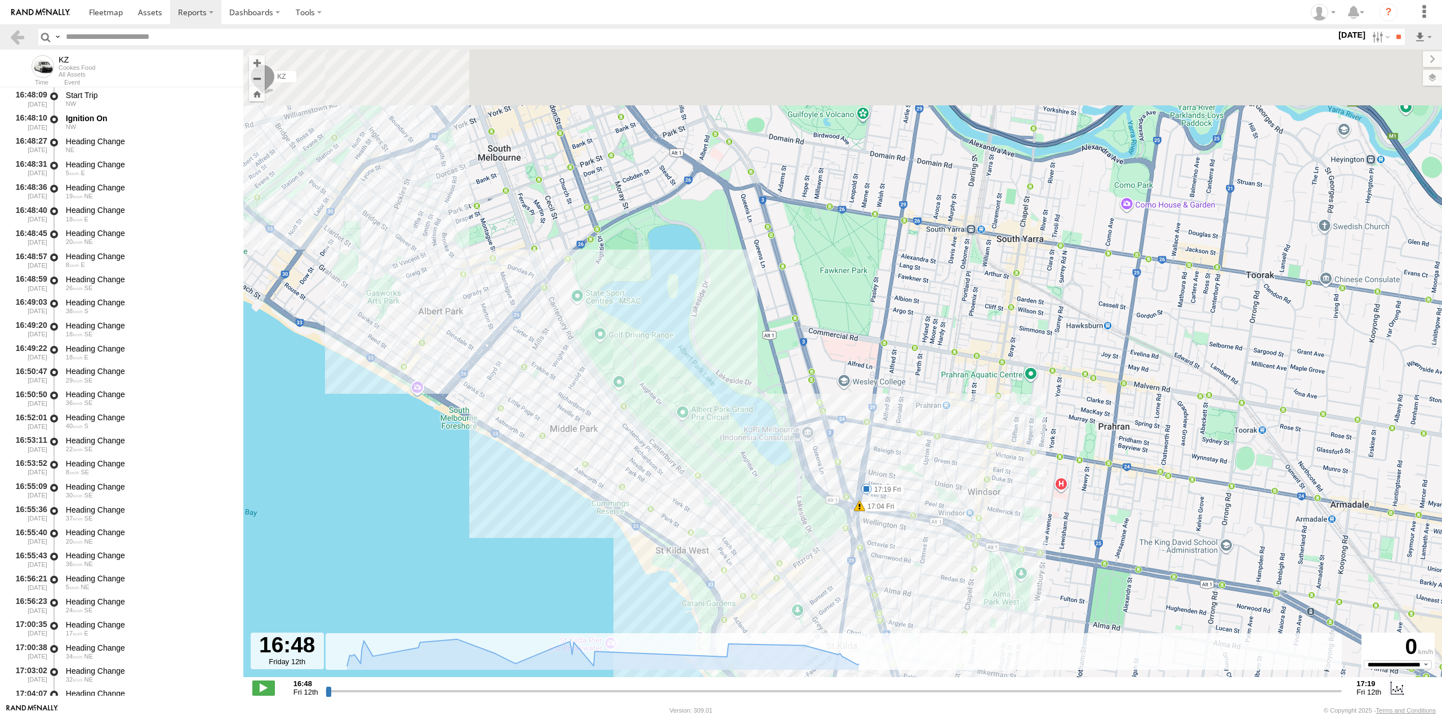
drag, startPoint x: 555, startPoint y: 188, endPoint x: 601, endPoint y: 332, distance: 150.9
click at [605, 332] on div "KZ 17:04 Fri 17:19 Fri" at bounding box center [842, 369] width 1199 height 639
